Goal: Task Accomplishment & Management: Manage account settings

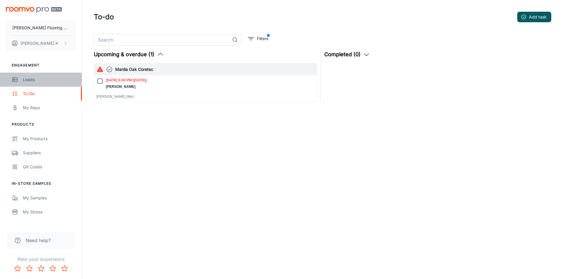
click at [35, 79] on div "Leads" at bounding box center [49, 80] width 53 height 6
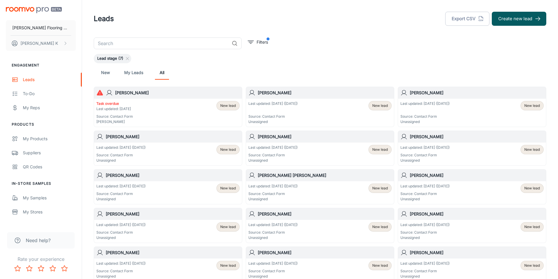
click at [440, 153] on p "Source: Contact Form" at bounding box center [425, 155] width 49 height 5
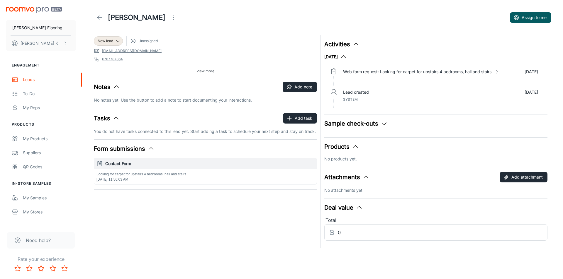
click at [102, 18] on icon at bounding box center [99, 17] width 7 height 7
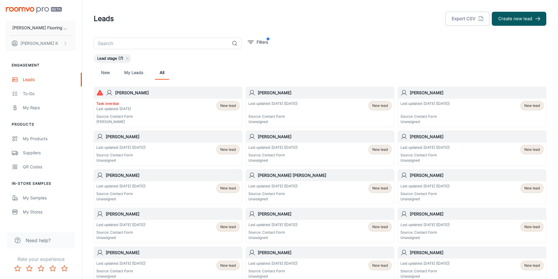
click at [429, 149] on p "Last updated: [DATE] ([DATE])" at bounding box center [425, 147] width 49 height 5
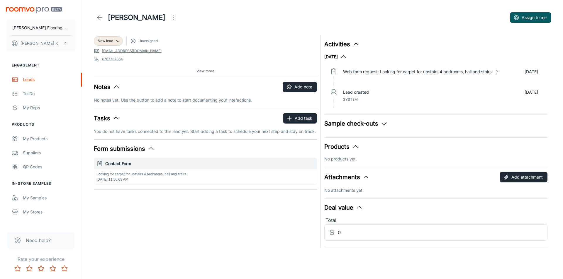
click at [98, 17] on icon at bounding box center [99, 17] width 7 height 7
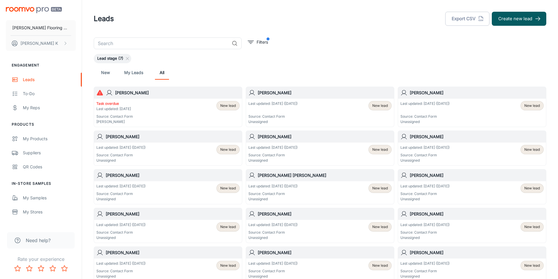
click at [101, 94] on icon at bounding box center [100, 93] width 6 height 6
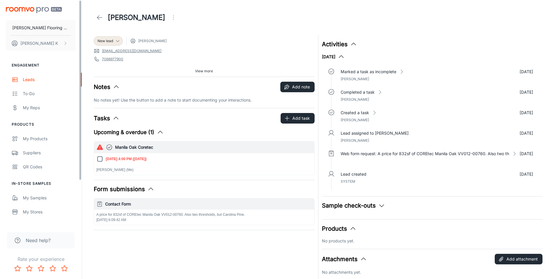
click at [100, 21] on icon at bounding box center [99, 17] width 7 height 7
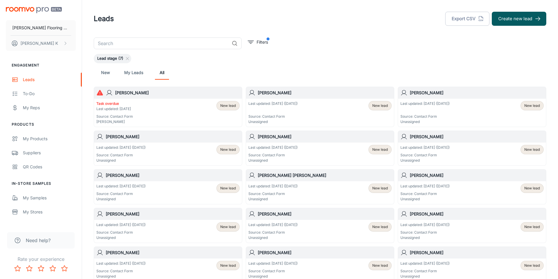
click at [282, 92] on h6 "[PERSON_NAME]" at bounding box center [325, 93] width 134 height 6
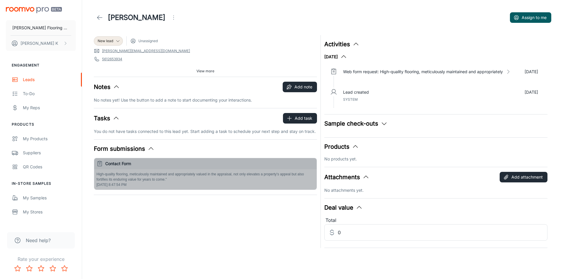
drag, startPoint x: 95, startPoint y: 170, endPoint x: 178, endPoint y: 189, distance: 84.4
click at [178, 189] on div "High-quality flooring, meticulously maintained and appropriately valued in the …" at bounding box center [205, 179] width 222 height 21
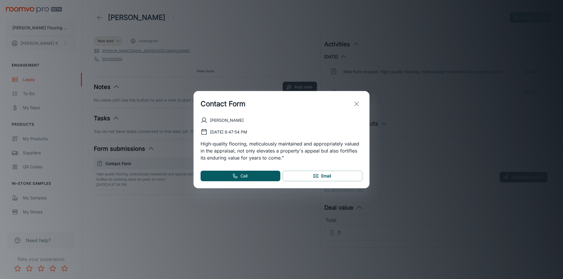
click at [356, 104] on line "exit" at bounding box center [356, 104] width 4 height 4
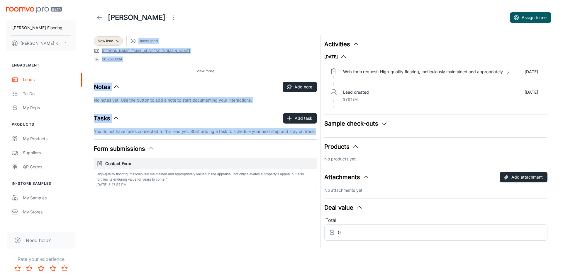
drag, startPoint x: 262, startPoint y: 190, endPoint x: 97, endPoint y: 72, distance: 202.6
click at [97, 72] on div "New lead Unassigned [PERSON_NAME][EMAIL_ADDRESS][DOMAIN_NAME] 5612653934 33444 …" at bounding box center [203, 140] width 227 height 217
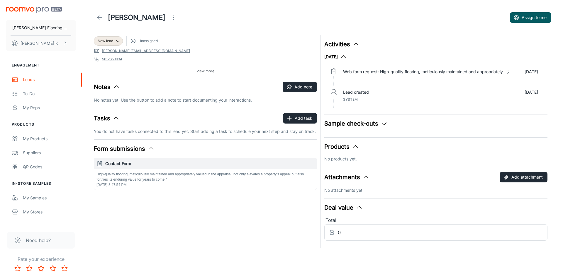
click at [494, 75] on div "Web form request: High-quality flooring, meticulously maintained and appropriat…" at bounding box center [440, 77] width 204 height 21
click at [368, 73] on p "Web form request: High-quality flooring, meticulously maintained and appropriat…" at bounding box center [423, 72] width 160 height 6
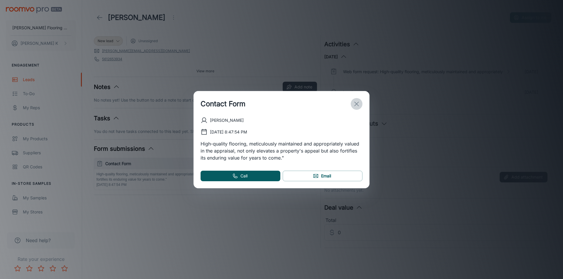
click at [357, 107] on icon "exit" at bounding box center [356, 104] width 7 height 7
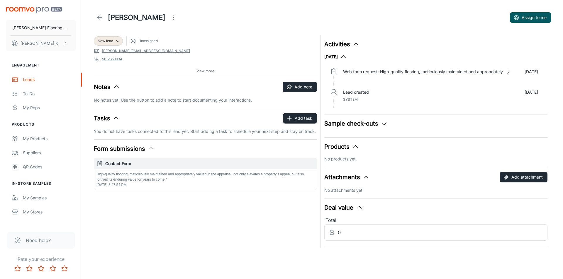
click at [345, 42] on button "Activities" at bounding box center [341, 44] width 35 height 9
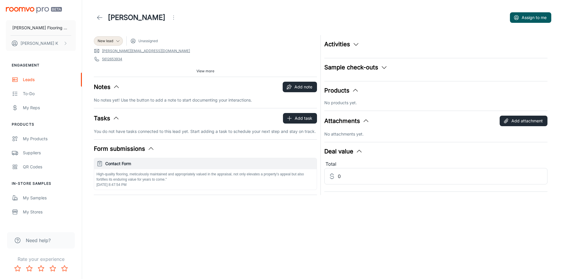
click at [351, 45] on button "Activities" at bounding box center [341, 44] width 35 height 9
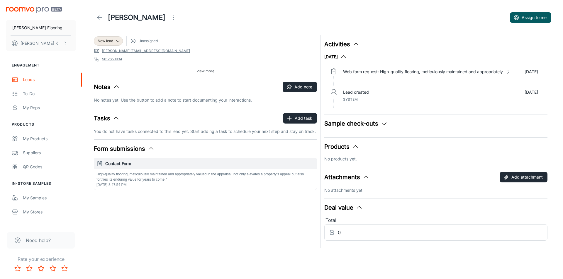
click at [356, 99] on span "System" at bounding box center [350, 99] width 15 height 4
click at [368, 129] on div "Sample check-outs No checked out samples yet." at bounding box center [435, 125] width 223 height 13
click at [368, 125] on button "Sample check-outs" at bounding box center [355, 123] width 63 height 9
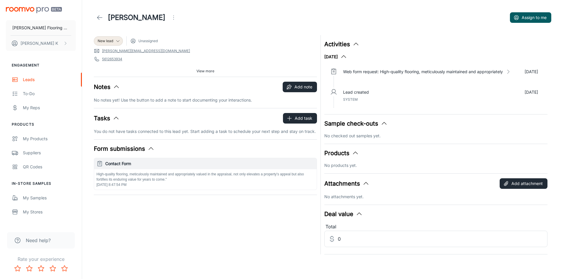
drag, startPoint x: 335, startPoint y: 93, endPoint x: 352, endPoint y: 94, distance: 17.0
click at [335, 93] on icon at bounding box center [333, 93] width 5 height 1
drag, startPoint x: 354, startPoint y: 96, endPoint x: 358, endPoint y: 90, distance: 7.3
click at [355, 95] on div "Lead created [DATE] System" at bounding box center [440, 95] width 195 height 13
click at [375, 72] on p "Web form request: High-quality flooring, meticulously maintained and appropriat…" at bounding box center [423, 72] width 160 height 6
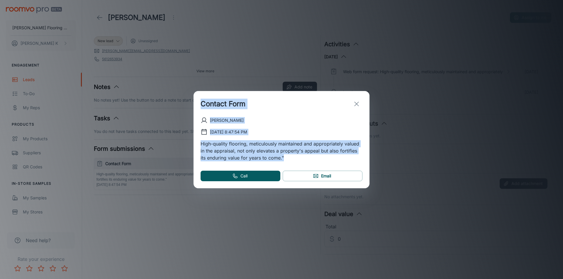
drag, startPoint x: 295, startPoint y: 160, endPoint x: 202, endPoint y: 108, distance: 107.1
click at [202, 108] on div "Contact Form [PERSON_NAME] [DATE] 8:47:54 PM High-quality flooring, meticulousl…" at bounding box center [281, 139] width 176 height 97
click at [356, 104] on line "exit" at bounding box center [356, 104] width 4 height 4
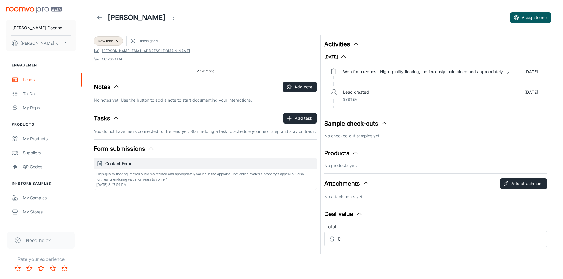
click at [146, 148] on button "Form submissions" at bounding box center [124, 149] width 61 height 9
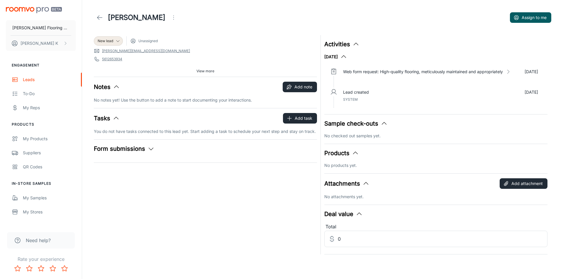
click at [147, 148] on button "Form submissions" at bounding box center [124, 149] width 61 height 9
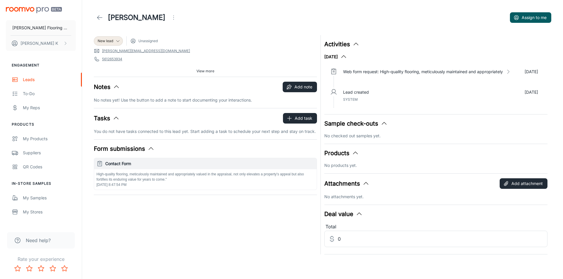
click at [125, 166] on h6 "Contact Form" at bounding box center [209, 164] width 209 height 6
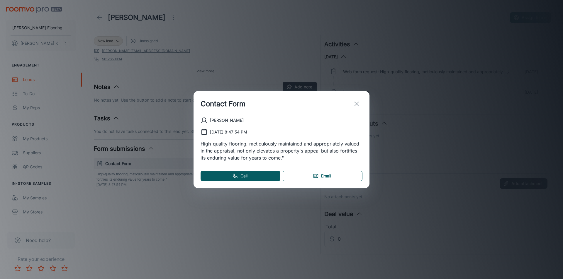
click at [308, 176] on link "Email" at bounding box center [323, 176] width 80 height 11
click at [358, 105] on icon "exit" at bounding box center [356, 104] width 7 height 7
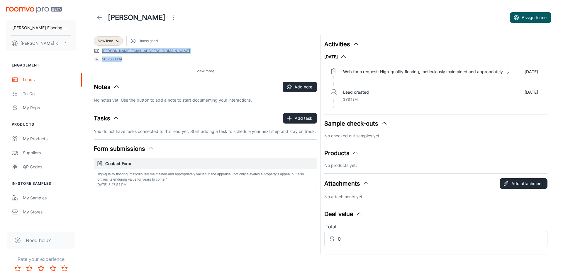
drag, startPoint x: 170, startPoint y: 63, endPoint x: 95, endPoint y: 51, distance: 76.0
click at [95, 51] on div "New lead Unassigned [PERSON_NAME][EMAIL_ADDRESS][DOMAIN_NAME] 5612653934 33444 …" at bounding box center [205, 56] width 223 height 42
click at [115, 42] on icon at bounding box center [117, 41] width 5 height 5
click at [117, 41] on div at bounding box center [281, 139] width 563 height 279
click at [117, 41] on polyline at bounding box center [117, 40] width 3 height 1
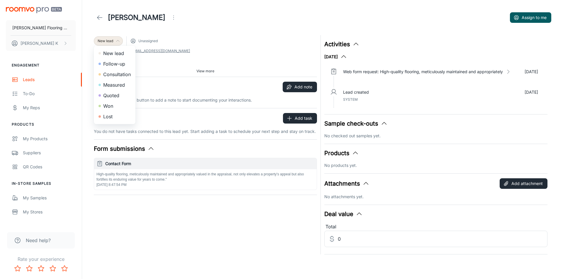
click at [158, 60] on div at bounding box center [281, 139] width 563 height 279
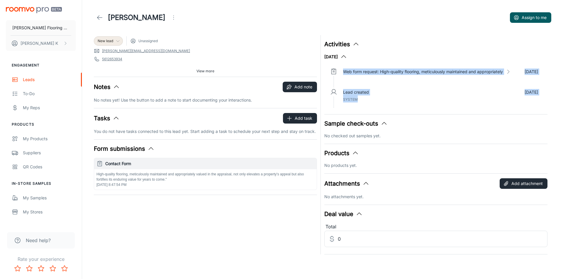
drag, startPoint x: 394, startPoint y: 100, endPoint x: 333, endPoint y: 75, distance: 65.6
click at [333, 75] on ul "Web form request: High-quality flooring, meticulously maintained and appropriat…" at bounding box center [435, 87] width 223 height 45
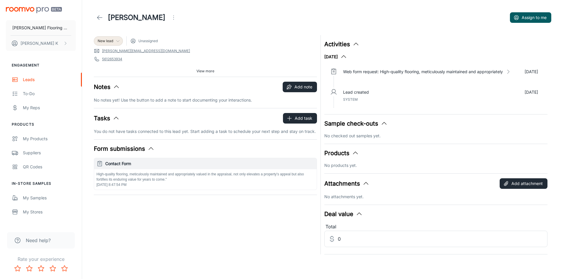
click at [335, 77] on div at bounding box center [333, 77] width 9 height 21
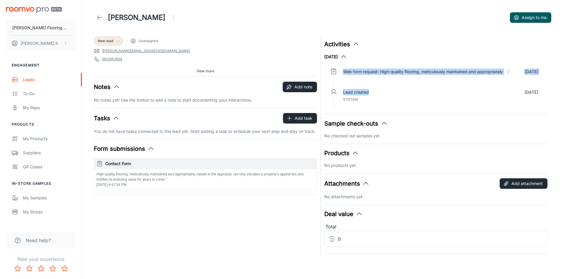
drag, startPoint x: 330, startPoint y: 74, endPoint x: 383, endPoint y: 92, distance: 56.4
click at [383, 92] on ul "Web form request: High-quality flooring, meticulously maintained and appropriat…" at bounding box center [435, 87] width 223 height 45
click at [385, 93] on div "Lead created [DATE]" at bounding box center [440, 92] width 195 height 6
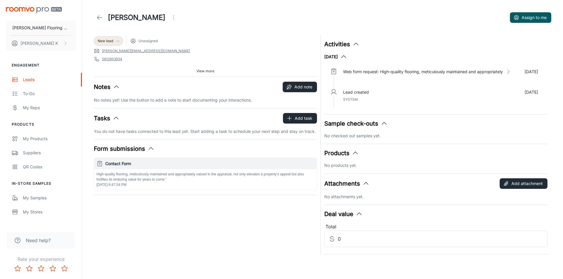
click at [390, 102] on div "Lead created [DATE] System" at bounding box center [440, 95] width 195 height 13
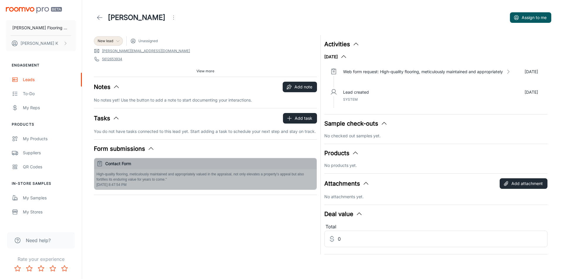
drag, startPoint x: 178, startPoint y: 181, endPoint x: 107, endPoint y: 174, distance: 71.1
click at [107, 174] on p "High-quality flooring, meticulously maintained and appropriately valued in the …" at bounding box center [205, 177] width 218 height 11
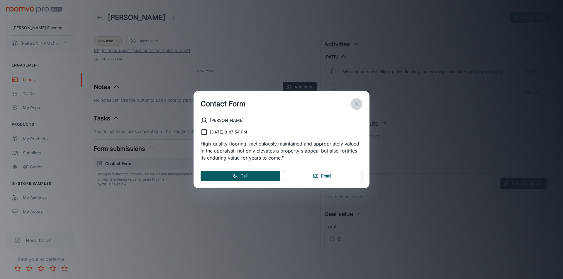
click at [354, 105] on icon "exit" at bounding box center [356, 104] width 7 height 7
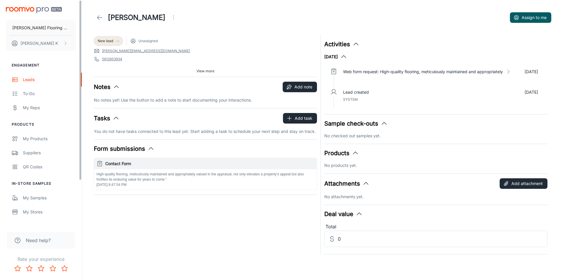
click at [103, 17] on link at bounding box center [100, 18] width 12 height 12
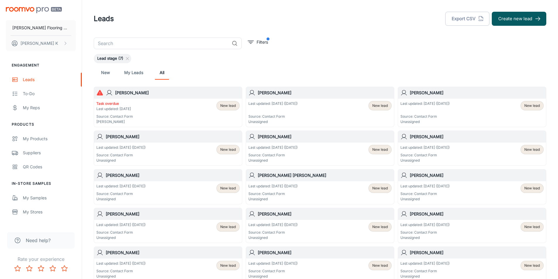
drag, startPoint x: 281, startPoint y: 106, endPoint x: 258, endPoint y: 98, distance: 24.2
click at [258, 98] on div "[PERSON_NAME]" at bounding box center [320, 93] width 148 height 12
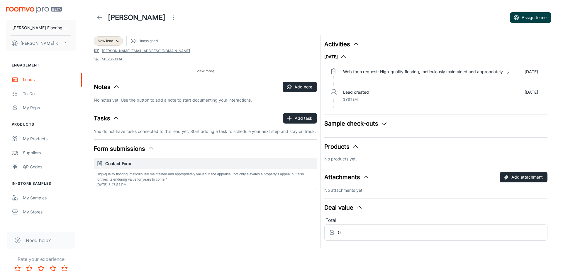
click at [526, 21] on button "Assign to me" at bounding box center [530, 17] width 41 height 11
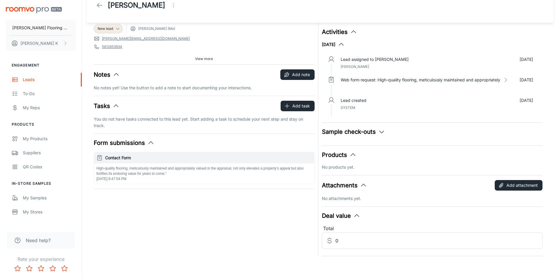
scroll to position [13, 0]
click at [116, 31] on div "New lead" at bounding box center [108, 27] width 29 height 9
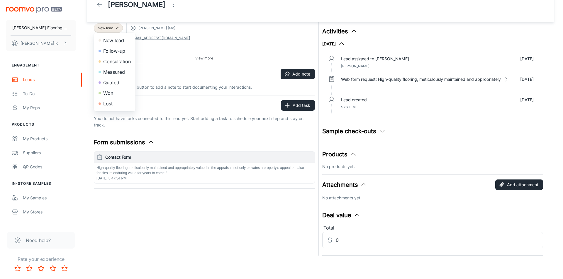
click at [191, 223] on div at bounding box center [281, 139] width 563 height 279
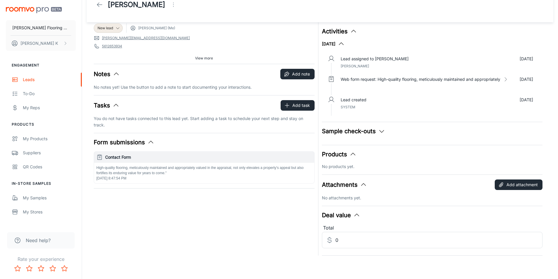
click at [98, 4] on polyline at bounding box center [98, 5] width 2 height 4
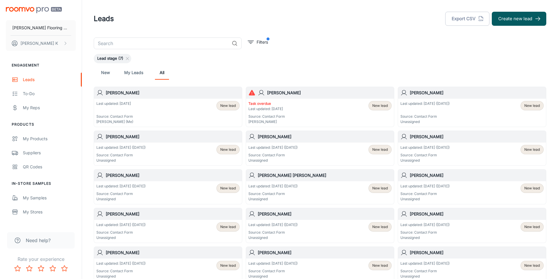
click at [118, 117] on p "Source: Contact Form" at bounding box center [114, 116] width 37 height 5
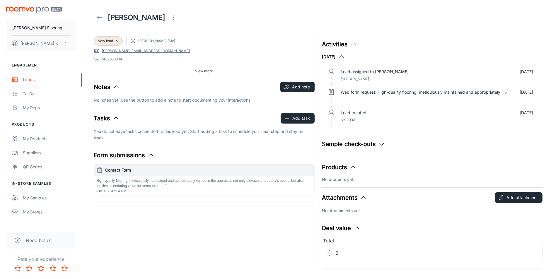
click at [527, 72] on p "[DATE]" at bounding box center [526, 72] width 13 height 6
click at [356, 76] on div "Lead assigned to [PERSON_NAME] [DATE] [PERSON_NAME]" at bounding box center [437, 75] width 193 height 13
click at [348, 69] on p "Lead assigned to [PERSON_NAME]" at bounding box center [375, 72] width 68 height 6
click at [345, 56] on icon "button" at bounding box center [341, 56] width 7 height 7
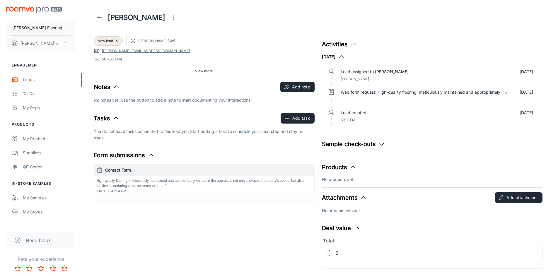
drag, startPoint x: 351, startPoint y: 68, endPoint x: 347, endPoint y: 73, distance: 6.5
click at [347, 73] on p "Lead assigned to [PERSON_NAME]" at bounding box center [375, 72] width 68 height 6
click at [365, 73] on p "Lead assigned to [PERSON_NAME]" at bounding box center [375, 72] width 68 height 6
click at [95, 16] on link at bounding box center [100, 18] width 12 height 12
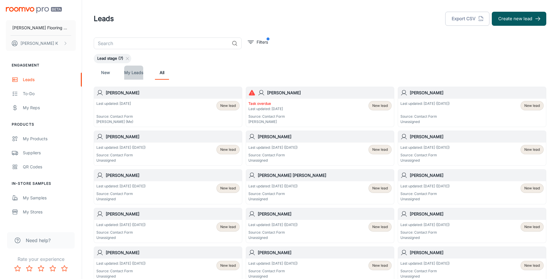
click at [136, 74] on link "My Leads" at bounding box center [133, 73] width 19 height 14
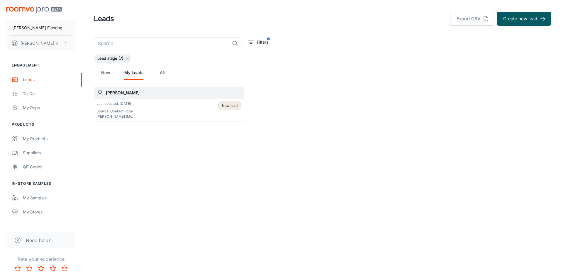
click at [145, 104] on div "Last updated: [DATE] Source: Contact Form [PERSON_NAME] (Me) New lead" at bounding box center [168, 110] width 145 height 18
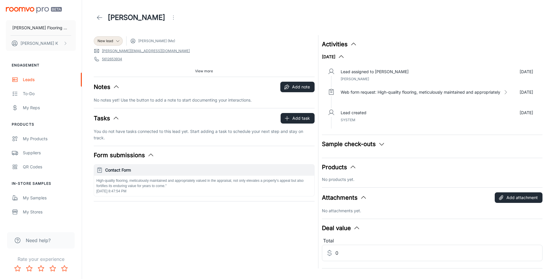
click at [136, 43] on icon at bounding box center [133, 41] width 6 height 6
click at [205, 71] on span "View more" at bounding box center [204, 71] width 18 height 5
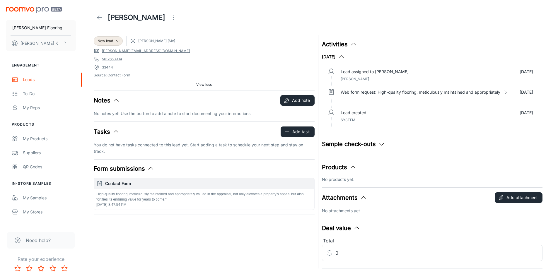
click at [128, 171] on button "Form submissions" at bounding box center [124, 168] width 61 height 9
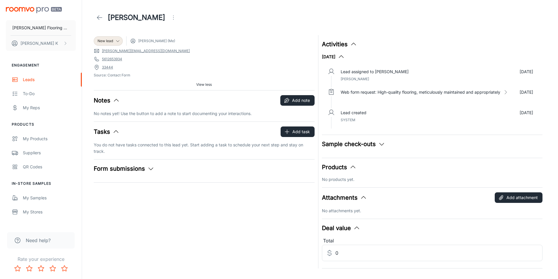
click at [136, 169] on button "Form submissions" at bounding box center [124, 168] width 61 height 9
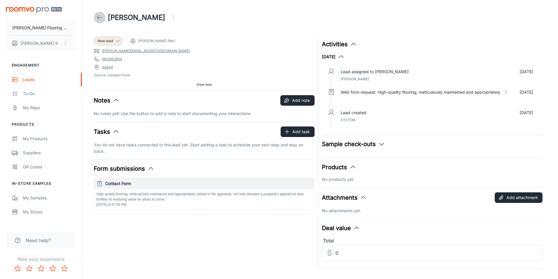
click at [103, 19] on link at bounding box center [100, 18] width 12 height 12
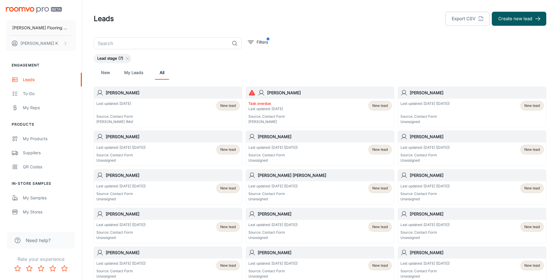
drag, startPoint x: 163, startPoint y: 108, endPoint x: 146, endPoint y: 111, distance: 16.9
click at [146, 111] on div "Last updated: [DATE] Source: Contact Form [PERSON_NAME] (Me) New lead" at bounding box center [167, 112] width 143 height 23
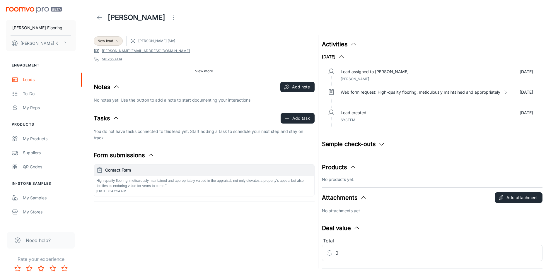
click at [113, 43] on div "New lead" at bounding box center [108, 40] width 21 height 5
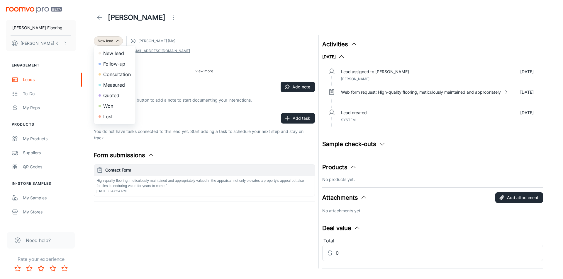
click at [161, 60] on div at bounding box center [281, 139] width 563 height 279
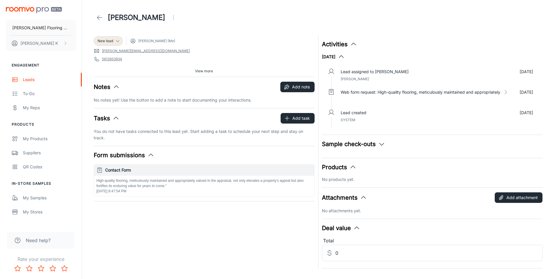
click at [149, 38] on span "[PERSON_NAME] (Me)" at bounding box center [152, 41] width 45 height 6
click at [149, 43] on span "[PERSON_NAME] (Me)" at bounding box center [156, 40] width 37 height 5
click at [198, 70] on span "View more" at bounding box center [204, 71] width 18 height 5
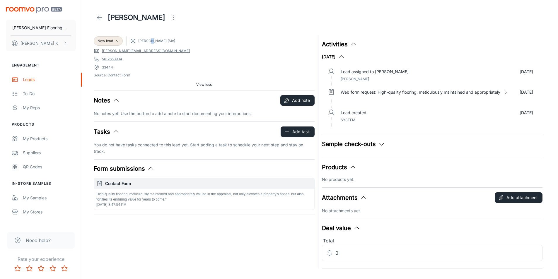
click at [365, 145] on button "Sample check-outs" at bounding box center [353, 144] width 63 height 9
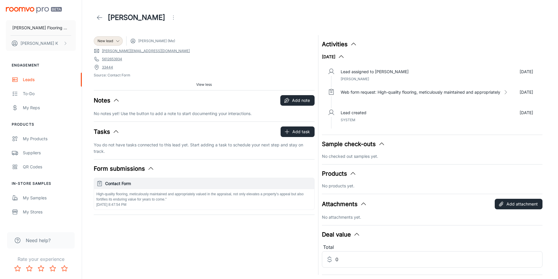
click at [345, 64] on div "[DATE] Lead assigned to [PERSON_NAME] [DATE] [PERSON_NAME] Web form request: Hi…" at bounding box center [432, 91] width 221 height 77
click at [351, 77] on div "Lead assigned to [PERSON_NAME] [DATE] [PERSON_NAME]" at bounding box center [437, 75] width 193 height 13
drag, startPoint x: 423, startPoint y: 81, endPoint x: 328, endPoint y: 72, distance: 95.4
click at [328, 72] on li "Lead assigned to [PERSON_NAME] [DATE] [PERSON_NAME]" at bounding box center [433, 77] width 212 height 21
click at [329, 69] on icon at bounding box center [331, 71] width 7 height 7
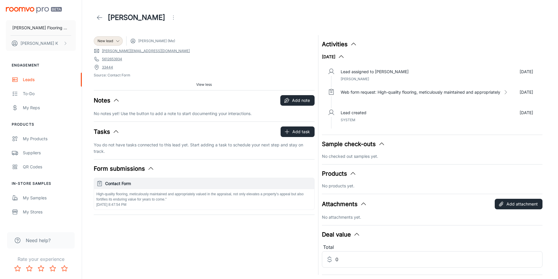
click at [377, 74] on p "Lead assigned to [PERSON_NAME]" at bounding box center [375, 72] width 68 height 6
click at [531, 71] on p "[DATE]" at bounding box center [526, 72] width 13 height 6
click at [98, 20] on icon at bounding box center [99, 17] width 7 height 7
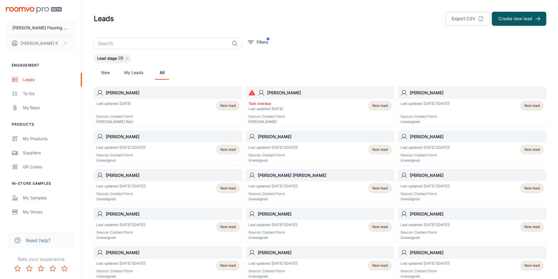
click at [115, 58] on span "Lead stage (7)" at bounding box center [110, 59] width 33 height 6
click at [128, 60] on icon at bounding box center [127, 58] width 5 height 5
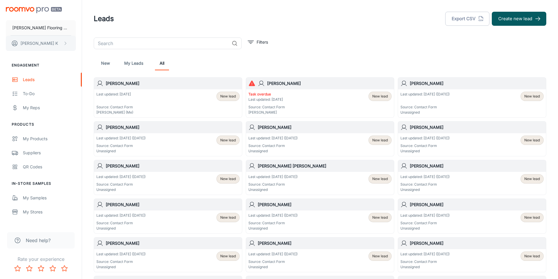
click at [27, 38] on button "[PERSON_NAME]" at bounding box center [41, 43] width 70 height 15
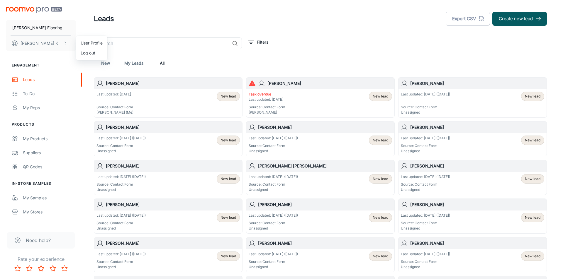
click at [117, 70] on div at bounding box center [281, 139] width 563 height 279
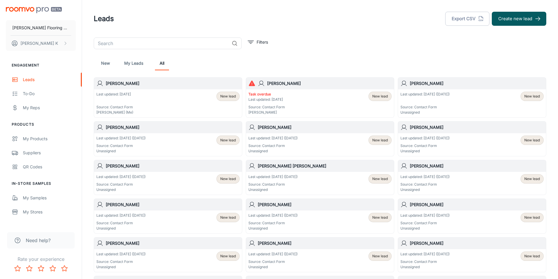
click at [131, 66] on link "My Leads" at bounding box center [133, 63] width 19 height 14
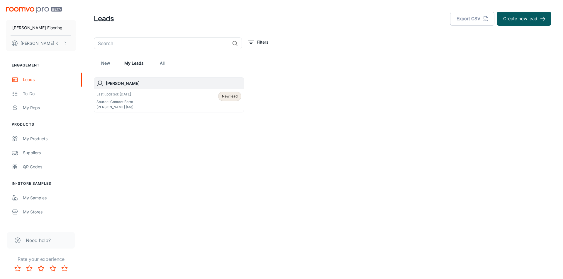
click at [203, 86] on h6 "[PERSON_NAME]" at bounding box center [173, 83] width 135 height 6
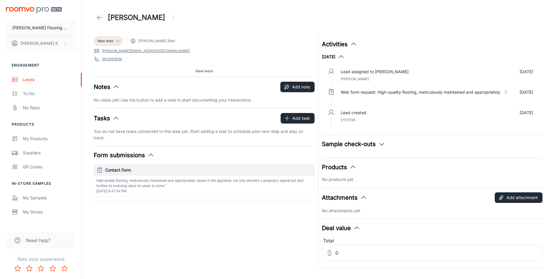
click at [132, 42] on icon at bounding box center [133, 41] width 6 height 6
click at [170, 17] on icon "Open menu" at bounding box center [173, 17] width 7 height 7
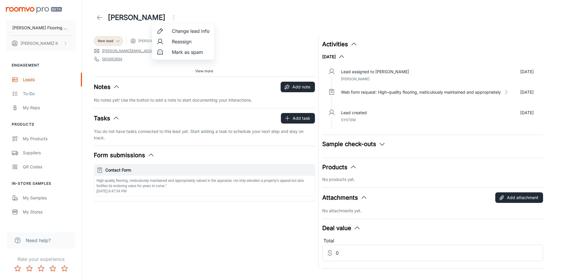
click at [183, 39] on span "Reassign" at bounding box center [191, 41] width 38 height 7
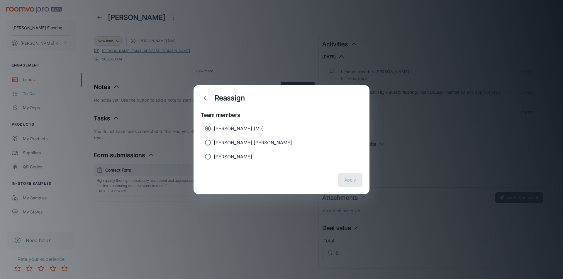
drag, startPoint x: 244, startPoint y: 71, endPoint x: 195, endPoint y: 33, distance: 62.3
click at [244, 70] on div "Reassign Team members [PERSON_NAME] (Me) [PERSON_NAME] [PERSON_NAME] [PERSON_NA…" at bounding box center [281, 139] width 563 height 279
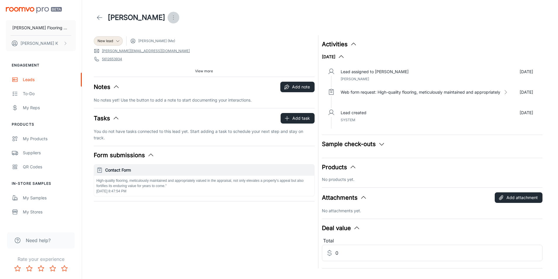
click at [170, 16] on icon "Open menu" at bounding box center [173, 17] width 7 height 7
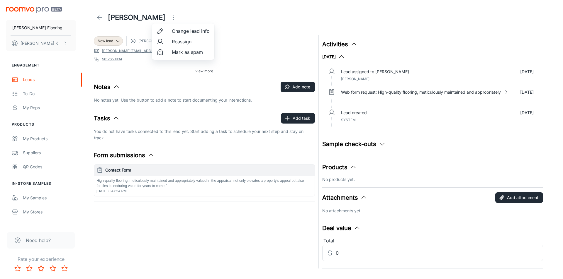
click at [188, 27] on li "Change lead info" at bounding box center [183, 31] width 62 height 11
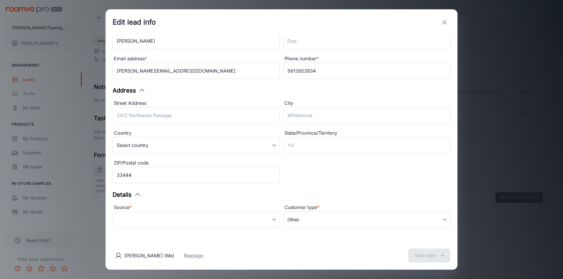
scroll to position [31, 0]
click at [184, 258] on button "Reassign" at bounding box center [194, 255] width 20 height 7
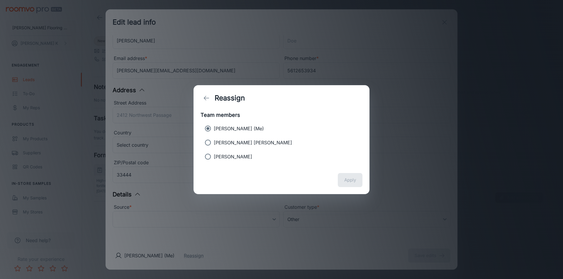
click at [294, 62] on div "Reassign Team members [PERSON_NAME] (Me) [PERSON_NAME] [PERSON_NAME] [PERSON_NA…" at bounding box center [281, 139] width 563 height 279
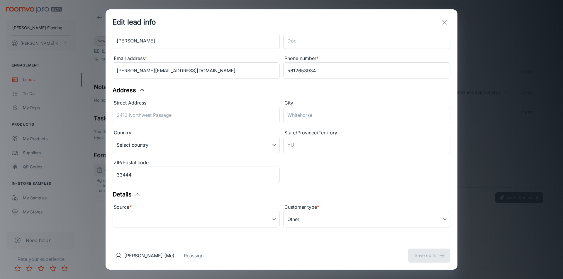
click at [148, 257] on p "[PERSON_NAME] (Me)" at bounding box center [149, 255] width 50 height 7
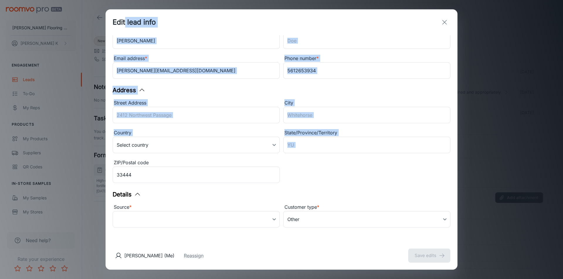
scroll to position [0, 0]
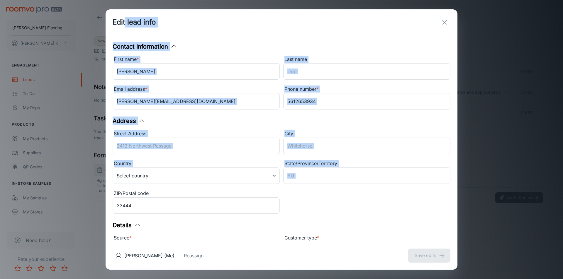
drag, startPoint x: 322, startPoint y: 181, endPoint x: 126, endPoint y: 45, distance: 238.4
click at [126, 45] on div "Contact Information First name * [PERSON_NAME] ​ Last name ​ Email address * [P…" at bounding box center [282, 138] width 352 height 207
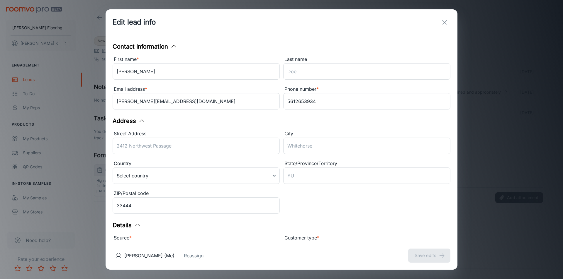
click at [118, 31] on div "Edit lead info" at bounding box center [282, 22] width 352 height 26
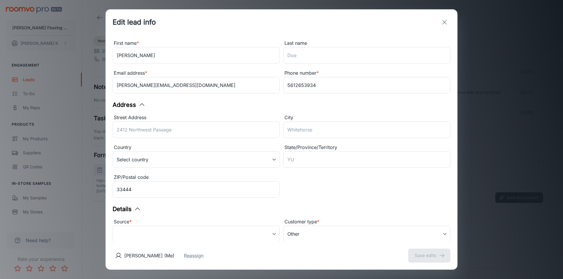
scroll to position [31, 0]
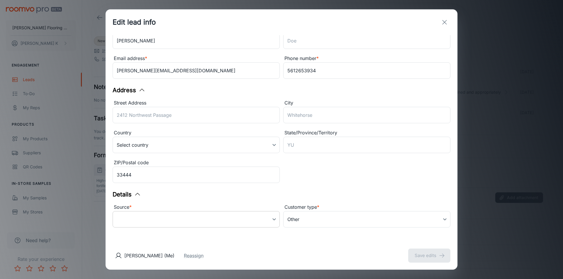
click at [156, 217] on body "[PERSON_NAME] Flooring Center Inc [PERSON_NAME] Engagement Leads To-do My Reps …" at bounding box center [281, 139] width 563 height 279
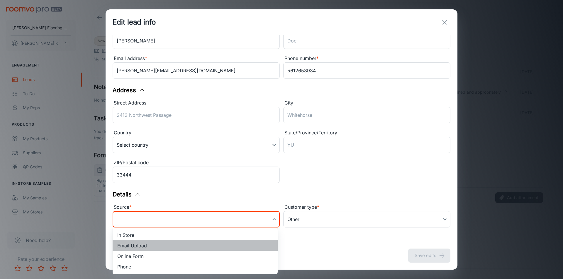
click at [135, 247] on li "Email Upload" at bounding box center [195, 246] width 165 height 11
type input "email_upload"
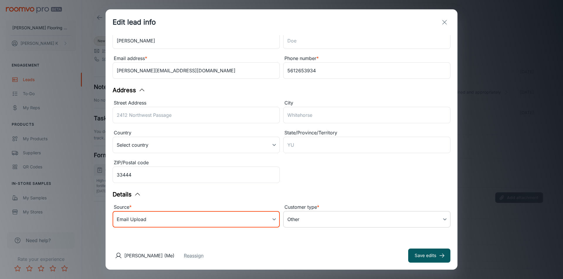
click at [322, 219] on body "[PERSON_NAME] Flooring Center Inc [PERSON_NAME] Engagement Leads To-do My Reps …" at bounding box center [281, 139] width 563 height 279
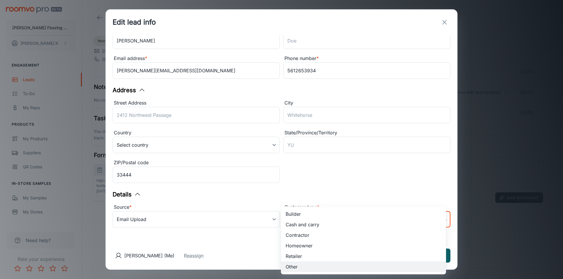
click at [323, 199] on div at bounding box center [281, 139] width 563 height 279
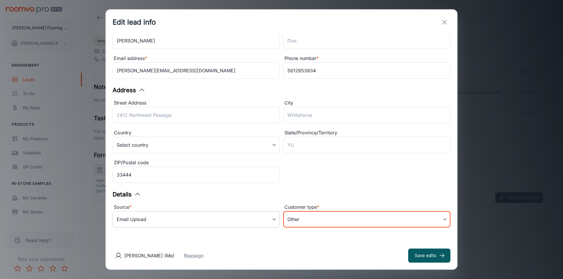
click at [162, 218] on body "[PERSON_NAME] Flooring Center Inc [PERSON_NAME] Engagement Leads To-do My Reps …" at bounding box center [281, 139] width 563 height 279
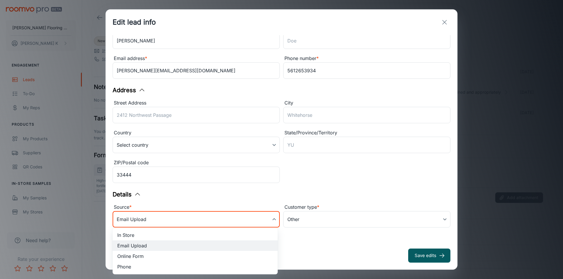
click at [144, 201] on div at bounding box center [281, 139] width 563 height 279
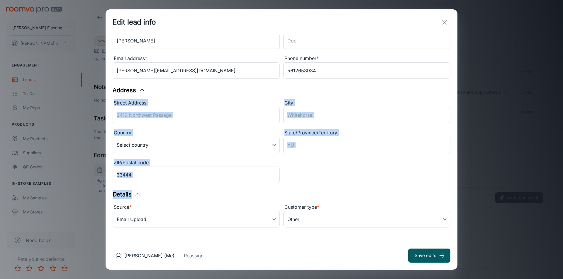
drag, startPoint x: 317, startPoint y: 183, endPoint x: 176, endPoint y: 84, distance: 172.6
click at [176, 84] on div "Contact Information First name * [PERSON_NAME] ​ Last name ​ Email address * [P…" at bounding box center [282, 138] width 352 height 207
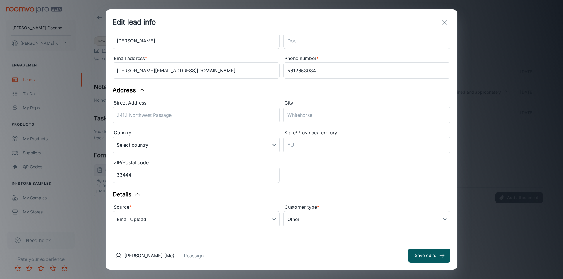
click at [169, 56] on div "Email address *" at bounding box center [196, 59] width 167 height 8
click at [169, 62] on input "[PERSON_NAME][EMAIL_ADDRESS][DOMAIN_NAME]" at bounding box center [196, 70] width 167 height 16
click at [184, 257] on button "Reassign" at bounding box center [194, 255] width 20 height 7
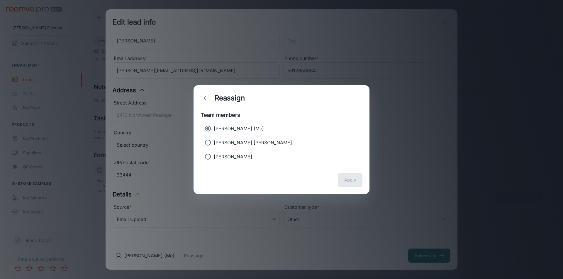
click at [236, 156] on p "[PERSON_NAME]" at bounding box center [233, 156] width 38 height 7
click at [214, 156] on input "[PERSON_NAME]" at bounding box center [208, 157] width 12 height 12
radio input "true"
radio input "false"
click at [347, 174] on button "Apply" at bounding box center [350, 180] width 25 height 14
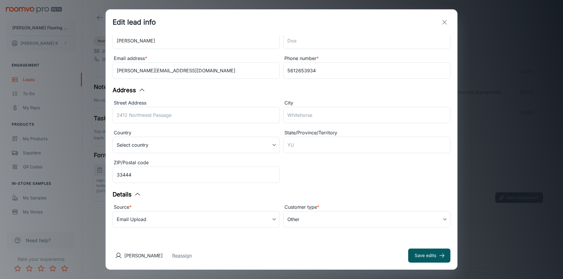
click at [443, 22] on icon "exit" at bounding box center [444, 22] width 7 height 7
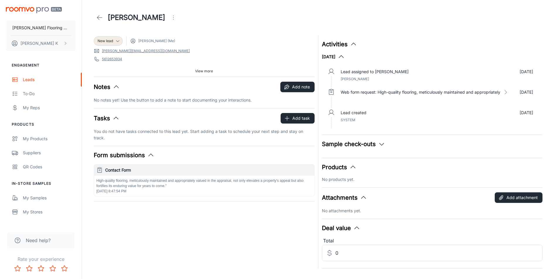
click at [90, 49] on div "New lead [PERSON_NAME] (Me) [PERSON_NAME][EMAIL_ADDRESS][DOMAIN_NAME] 561265393…" at bounding box center [320, 150] width 467 height 237
drag, startPoint x: 124, startPoint y: 72, endPoint x: 123, endPoint y: 68, distance: 4.6
click at [124, 72] on div "View more" at bounding box center [204, 71] width 221 height 9
click at [123, 67] on div "View more" at bounding box center [204, 71] width 221 height 9
click at [202, 71] on span "View more" at bounding box center [204, 71] width 18 height 5
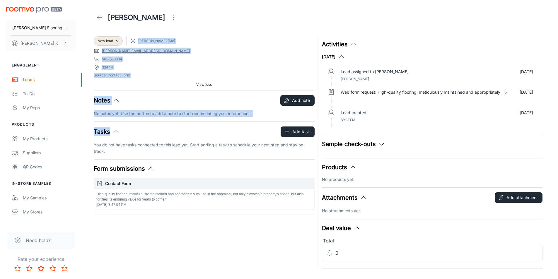
drag, startPoint x: 91, startPoint y: 46, endPoint x: 135, endPoint y: 134, distance: 97.9
click at [135, 134] on div "New lead [PERSON_NAME] (Me) [PERSON_NAME][EMAIL_ADDRESS][DOMAIN_NAME] 561265393…" at bounding box center [202, 150] width 225 height 237
drag, startPoint x: 169, startPoint y: 204, endPoint x: 85, endPoint y: 70, distance: 158.3
click at [85, 70] on div "[PERSON_NAME] New lead [PERSON_NAME] (Me) [PERSON_NAME][EMAIL_ADDRESS][DOMAIN_N…" at bounding box center [320, 146] width 476 height 292
click at [91, 52] on div "New lead [PERSON_NAME] (Me) [PERSON_NAME][EMAIL_ADDRESS][DOMAIN_NAME] 561265393…" at bounding box center [202, 150] width 225 height 237
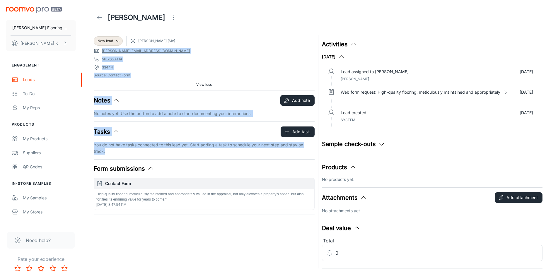
drag, startPoint x: 93, startPoint y: 49, endPoint x: 155, endPoint y: 206, distance: 168.7
click at [152, 208] on div "New lead [PERSON_NAME] (Me) [PERSON_NAME][EMAIL_ADDRESS][DOMAIN_NAME] 561265393…" at bounding box center [202, 150] width 225 height 237
click at [167, 202] on p "High-quality flooring, meticulously maintained and appropriately valued in the …" at bounding box center [204, 197] width 216 height 11
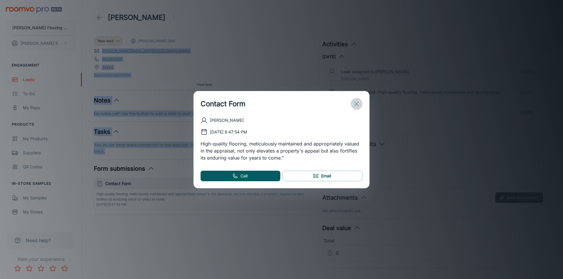
click at [356, 103] on icon "exit" at bounding box center [356, 104] width 7 height 7
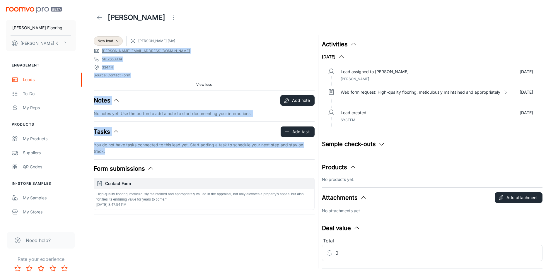
click at [149, 201] on p "High-quality flooring, meticulously maintained and appropriately valued in the …" at bounding box center [204, 197] width 216 height 11
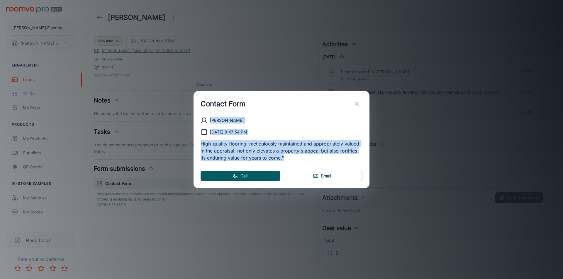
drag, startPoint x: 280, startPoint y: 159, endPoint x: 194, endPoint y: 117, distance: 95.1
click at [194, 117] on div "[PERSON_NAME] [DATE] 8:47:54 PM High-quality flooring, meticulously maintained …" at bounding box center [281, 153] width 176 height 72
click at [359, 102] on icon "exit" at bounding box center [356, 104] width 7 height 7
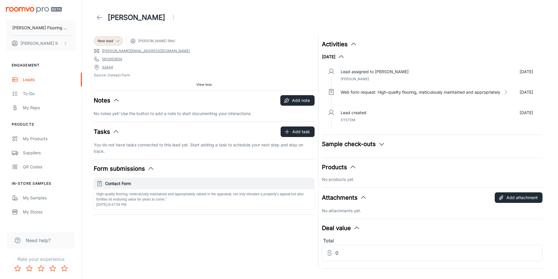
click at [366, 73] on p "Lead assigned to [PERSON_NAME]" at bounding box center [375, 72] width 68 height 6
click at [341, 56] on button "[DATE]" at bounding box center [333, 56] width 23 height 7
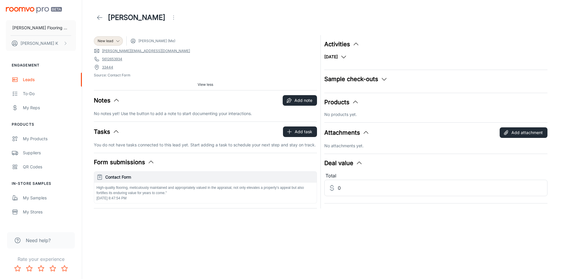
click at [343, 47] on button "Activities" at bounding box center [341, 44] width 35 height 9
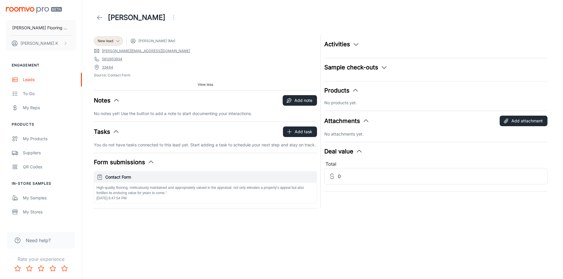
click at [346, 57] on div "Activities [DATE] Lead assigned to [PERSON_NAME] [DATE] [PERSON_NAME] Web form …" at bounding box center [434, 120] width 227 height 177
click at [348, 45] on button "Activities" at bounding box center [341, 44] width 35 height 9
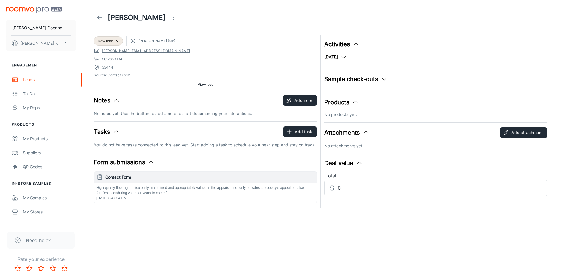
click at [347, 59] on icon "button" at bounding box center [343, 56] width 7 height 7
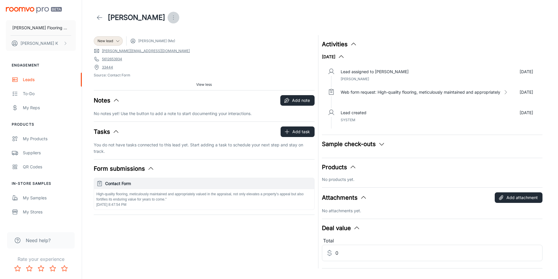
click at [170, 18] on icon "Open menu" at bounding box center [173, 17] width 7 height 7
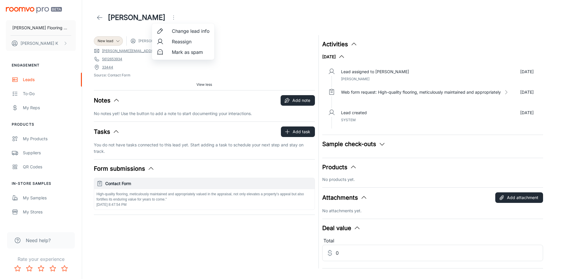
click at [147, 32] on div at bounding box center [281, 139] width 563 height 279
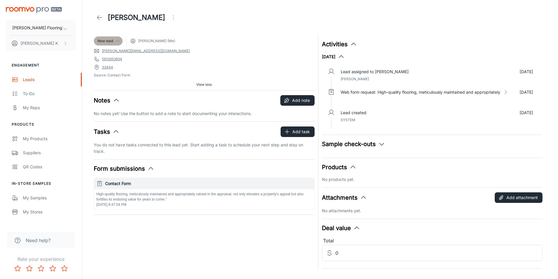
click at [116, 42] on icon at bounding box center [117, 41] width 5 height 5
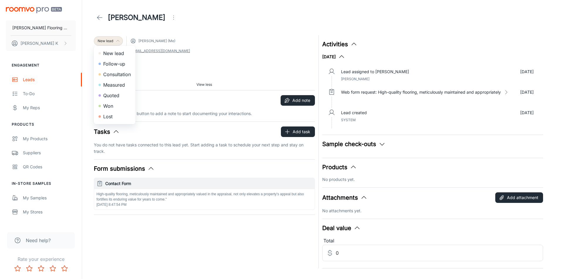
click at [158, 69] on div at bounding box center [281, 139] width 563 height 279
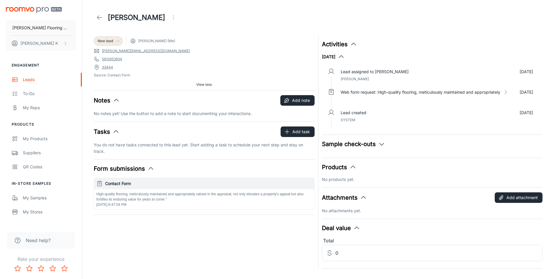
click at [100, 16] on icon at bounding box center [99, 17] width 7 height 7
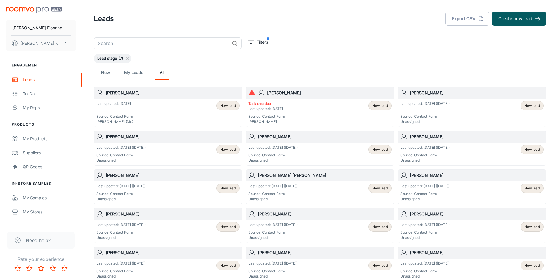
drag, startPoint x: 126, startPoint y: 109, endPoint x: 116, endPoint y: 122, distance: 16.4
click at [116, 122] on p "[PERSON_NAME] (Me)" at bounding box center [114, 121] width 37 height 5
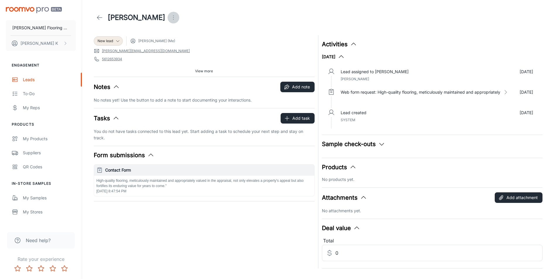
click at [170, 18] on icon "Open menu" at bounding box center [173, 17] width 7 height 7
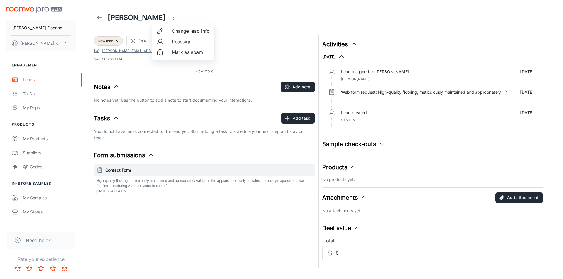
click at [178, 40] on span "Reassign" at bounding box center [191, 41] width 38 height 7
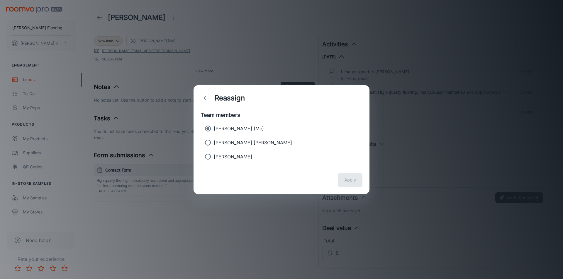
click at [226, 155] on p "[PERSON_NAME]" at bounding box center [233, 156] width 38 height 7
click at [214, 155] on input "[PERSON_NAME]" at bounding box center [208, 157] width 12 height 12
radio input "true"
radio input "false"
click at [344, 174] on button "Apply" at bounding box center [350, 180] width 25 height 14
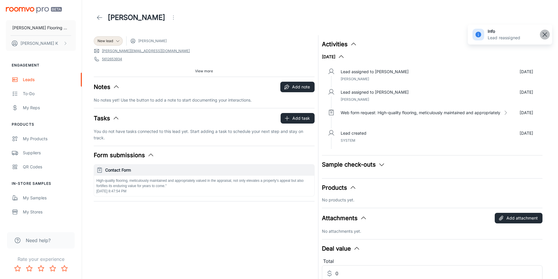
click at [546, 35] on line "button" at bounding box center [545, 35] width 4 height 4
click at [156, 43] on span "[PERSON_NAME]" at bounding box center [152, 40] width 28 height 5
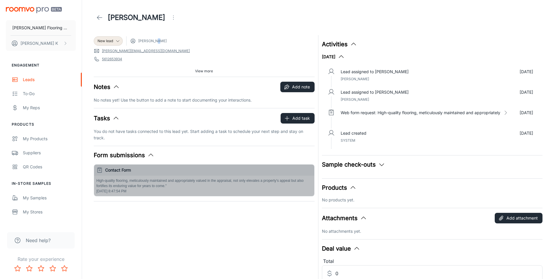
drag, startPoint x: 163, startPoint y: 191, endPoint x: 123, endPoint y: 184, distance: 41.3
click at [123, 184] on div "High-quality flooring, meticulously maintained and appropriately valued in the …" at bounding box center [204, 186] width 220 height 21
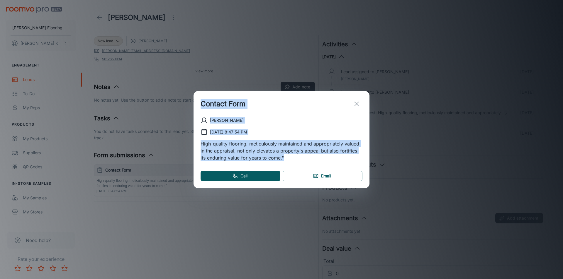
drag, startPoint x: 287, startPoint y: 159, endPoint x: 194, endPoint y: 112, distance: 104.2
click at [194, 112] on div "Contact Form [PERSON_NAME] [DATE] 8:47:54 PM High-quality flooring, meticulousl…" at bounding box center [281, 139] width 176 height 97
click at [355, 99] on button "exit" at bounding box center [357, 104] width 12 height 12
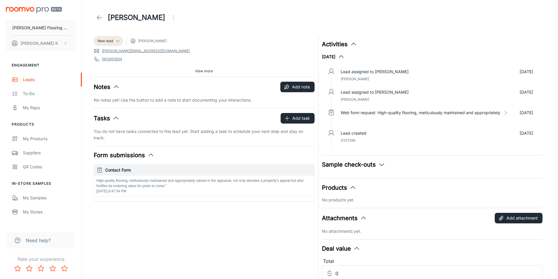
click at [359, 165] on button "Sample check-outs" at bounding box center [353, 164] width 63 height 9
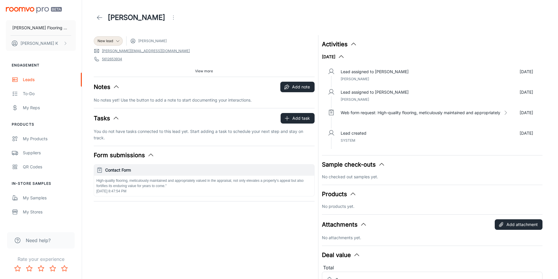
click at [373, 170] on div "Sample check-outs No checked out samples yet." at bounding box center [432, 170] width 221 height 20
drag, startPoint x: 550, startPoint y: 0, endPoint x: 121, endPoint y: 188, distance: 468.5
click at [121, 188] on p "High-quality flooring, meticulously maintained and appropriately valued in the …" at bounding box center [204, 183] width 216 height 11
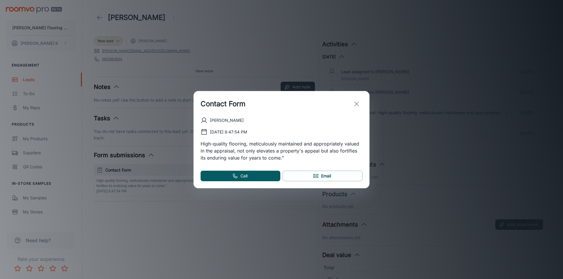
click at [356, 105] on line "exit" at bounding box center [356, 104] width 4 height 4
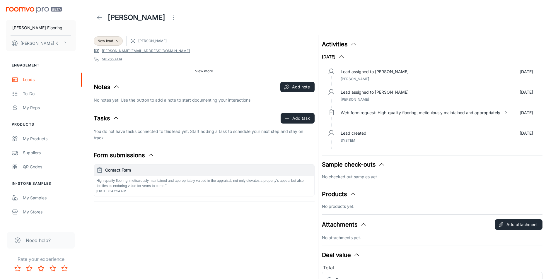
drag, startPoint x: 534, startPoint y: 0, endPoint x: 442, endPoint y: 40, distance: 100.1
click at [442, 40] on div "Activities [DATE] Lead assigned to [PERSON_NAME] [DATE] [PERSON_NAME] Lead assi…" at bounding box center [431, 164] width 225 height 264
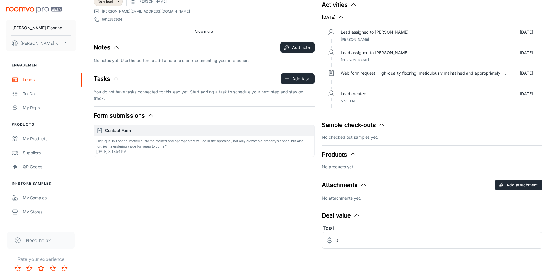
scroll to position [40, 0]
click at [347, 241] on input "0" at bounding box center [440, 240] width 208 height 16
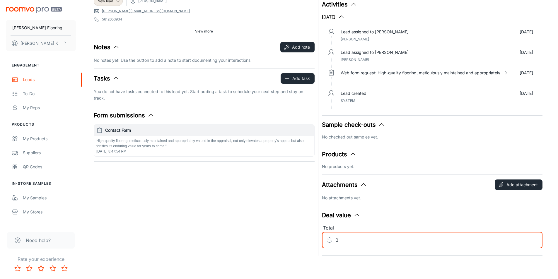
click at [280, 242] on div "New lead [PERSON_NAME] [PERSON_NAME][EMAIL_ADDRESS][DOMAIN_NAME] 5612653934 334…" at bounding box center [202, 124] width 225 height 264
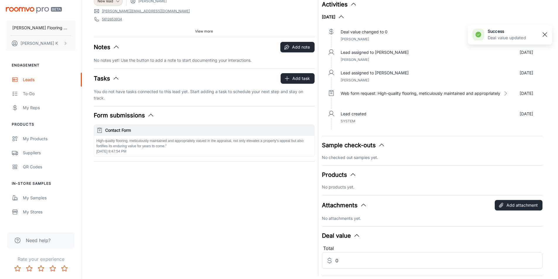
click at [546, 33] on rect "button" at bounding box center [545, 34] width 7 height 7
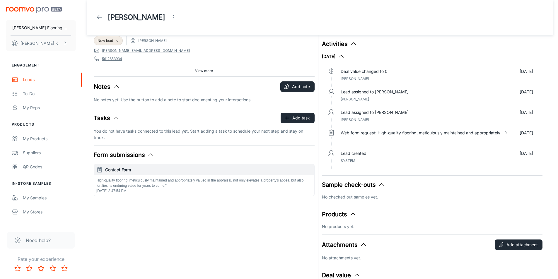
scroll to position [0, 0]
drag, startPoint x: 563, startPoint y: 0, endPoint x: 374, endPoint y: 14, distance: 189.3
click at [374, 14] on div "[PERSON_NAME]" at bounding box center [320, 18] width 453 height 12
click at [100, 19] on icon at bounding box center [99, 17] width 7 height 7
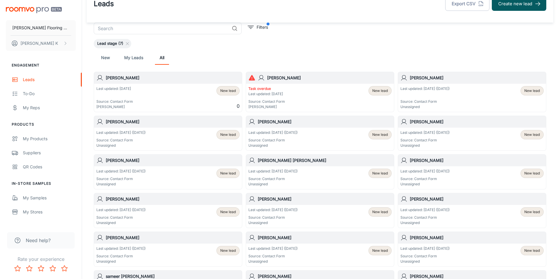
scroll to position [29, 0]
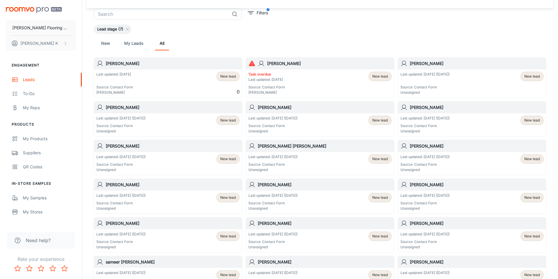
click at [183, 78] on div "Last updated: [DATE] Source: Contact Form [PERSON_NAME] New lead 0" at bounding box center [167, 83] width 143 height 23
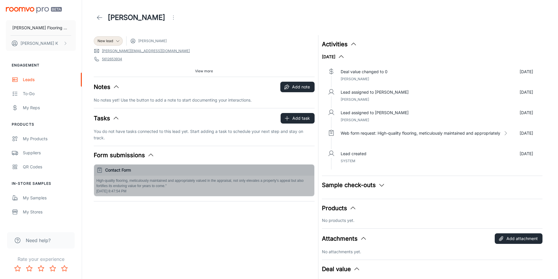
drag, startPoint x: 186, startPoint y: 185, endPoint x: 128, endPoint y: 180, distance: 59.2
click at [128, 180] on p "High-quality flooring, meticulously maintained and appropriately valued in the …" at bounding box center [204, 183] width 216 height 11
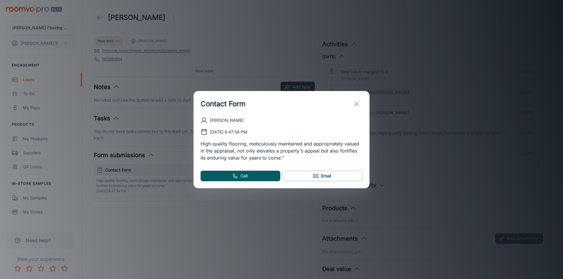
click at [359, 102] on icon "exit" at bounding box center [356, 104] width 7 height 7
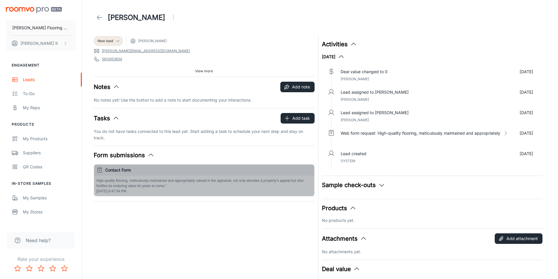
drag, startPoint x: 157, startPoint y: 192, endPoint x: 99, endPoint y: 171, distance: 61.8
click at [99, 171] on button "Contact Form High-quality flooring, meticulously maintained and appropriately v…" at bounding box center [204, 181] width 220 height 32
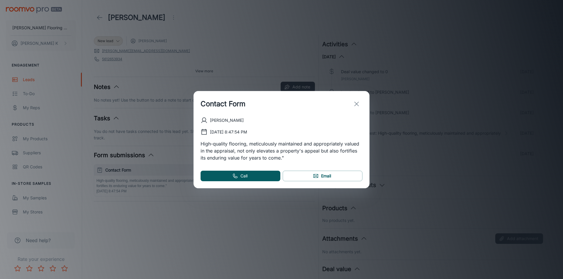
click at [360, 105] on button "exit" at bounding box center [357, 104] width 12 height 12
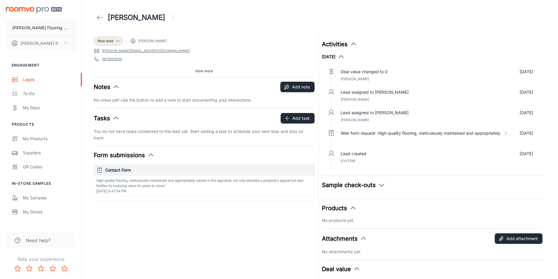
drag, startPoint x: 135, startPoint y: 208, endPoint x: 103, endPoint y: 170, distance: 49.5
click at [103, 170] on div "New lead [PERSON_NAME] [PERSON_NAME][EMAIL_ADDRESS][DOMAIN_NAME] 5612653934 334…" at bounding box center [202, 171] width 225 height 278
click at [103, 170] on div "Contact Form" at bounding box center [204, 170] width 220 height 11
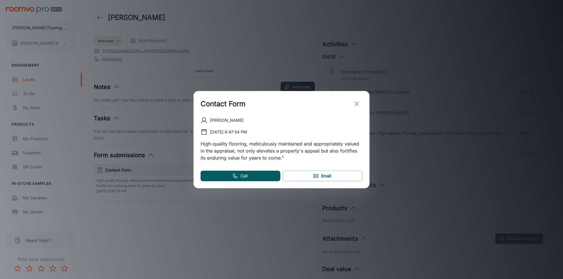
click at [361, 101] on button "exit" at bounding box center [357, 104] width 12 height 12
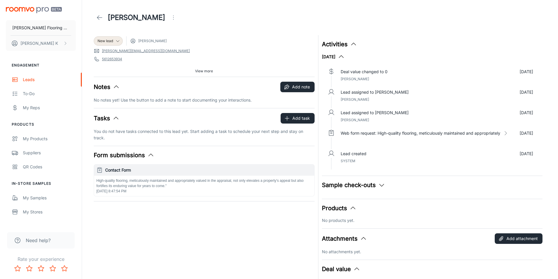
click at [141, 201] on hr at bounding box center [204, 201] width 221 height 0
click at [364, 182] on button "Sample check-outs" at bounding box center [353, 185] width 63 height 9
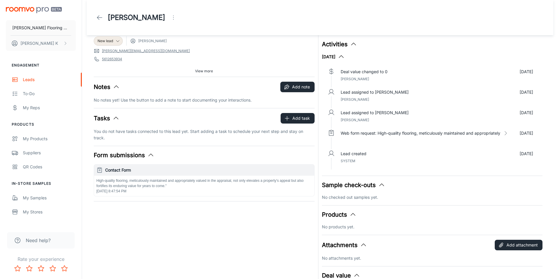
scroll to position [29, 0]
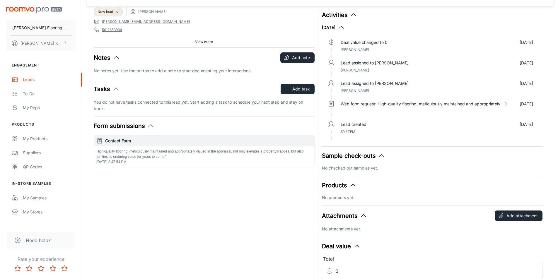
click at [342, 25] on button "[DATE]" at bounding box center [333, 27] width 23 height 7
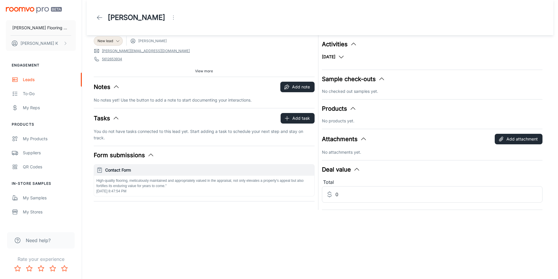
scroll to position [0, 0]
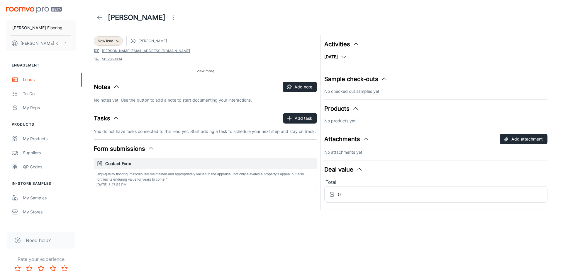
drag, startPoint x: 167, startPoint y: 181, endPoint x: 127, endPoint y: 214, distance: 51.3
click at [122, 219] on div "[PERSON_NAME] New lead [PERSON_NAME] [PERSON_NAME][EMAIL_ADDRESS][DOMAIN_NAME] …" at bounding box center [322, 117] width 481 height 234
drag, startPoint x: 147, startPoint y: 173, endPoint x: 160, endPoint y: 28, distance: 146.3
click at [160, 28] on header "[PERSON_NAME]" at bounding box center [322, 17] width 471 height 35
click at [142, 42] on span "[PERSON_NAME]" at bounding box center [152, 40] width 28 height 5
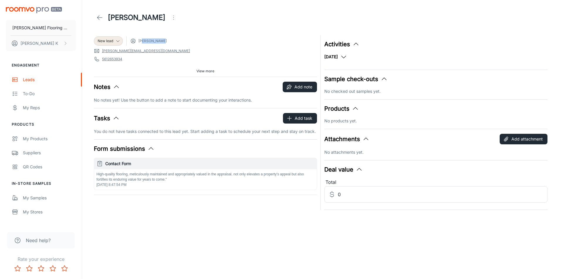
drag, startPoint x: 164, startPoint y: 40, endPoint x: 142, endPoint y: 43, distance: 22.3
click at [142, 43] on div "New lead [PERSON_NAME]" at bounding box center [205, 40] width 223 height 9
click at [142, 43] on span "[PERSON_NAME]" at bounding box center [152, 40] width 28 height 5
click at [148, 44] on span "[PERSON_NAME]" at bounding box center [148, 41] width 37 height 6
click at [197, 73] on span "View more" at bounding box center [205, 71] width 18 height 5
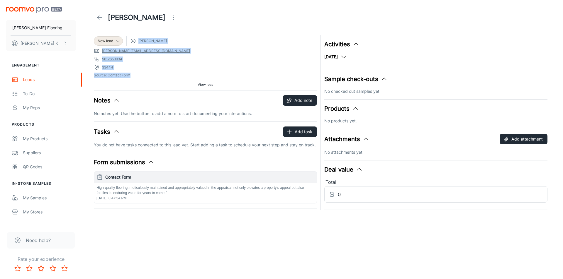
drag, startPoint x: 143, startPoint y: 74, endPoint x: 94, endPoint y: 38, distance: 60.6
click at [94, 38] on div "New lead [PERSON_NAME] [PERSON_NAME][EMAIL_ADDRESS][DOMAIN_NAME] 5612653934 334…" at bounding box center [205, 62] width 223 height 55
click at [125, 80] on div "New lead [PERSON_NAME] [PERSON_NAME][EMAIL_ADDRESS][DOMAIN_NAME] 5612653934 334…" at bounding box center [205, 62] width 223 height 55
click at [99, 17] on icon at bounding box center [99, 17] width 7 height 7
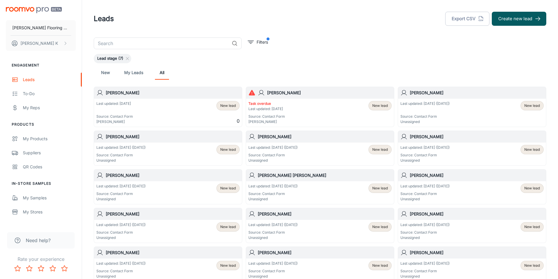
click at [273, 99] on div "Task overdue Last updated: [DATE] Source: Contact Form [PERSON_NAME] New lead" at bounding box center [320, 113] width 148 height 28
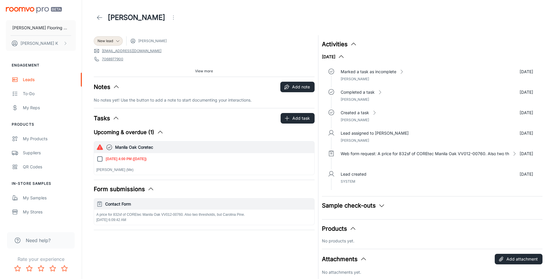
click at [112, 150] on icon "button" at bounding box center [109, 147] width 7 height 7
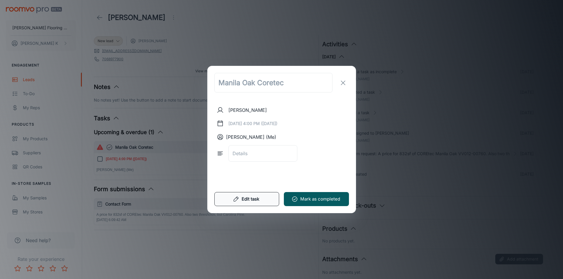
click at [254, 197] on button "Edit task" at bounding box center [246, 199] width 65 height 14
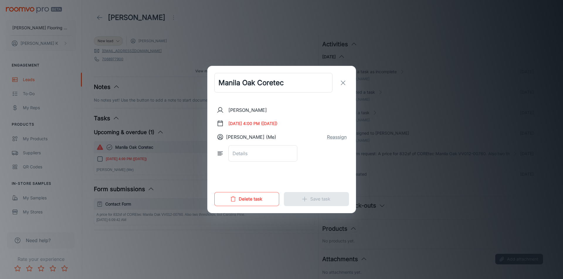
click at [259, 198] on button "Delete task" at bounding box center [246, 199] width 65 height 14
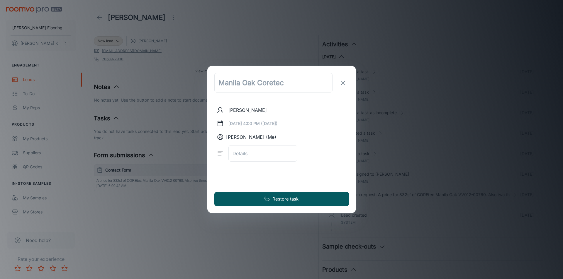
click at [339, 85] on icon "exit" at bounding box center [342, 82] width 7 height 7
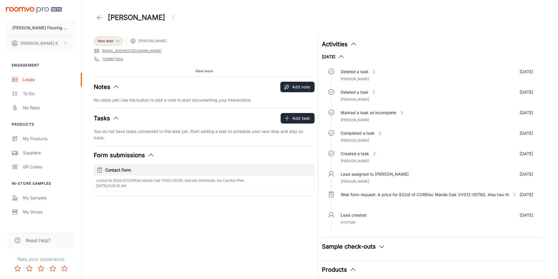
click at [101, 14] on icon at bounding box center [99, 17] width 7 height 7
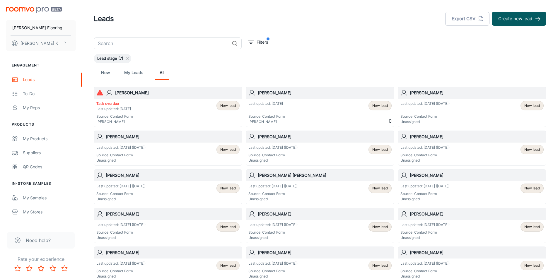
click at [171, 104] on div "Task overdue Last updated: [DATE] Source: Contact Form [PERSON_NAME] New lead" at bounding box center [167, 112] width 143 height 23
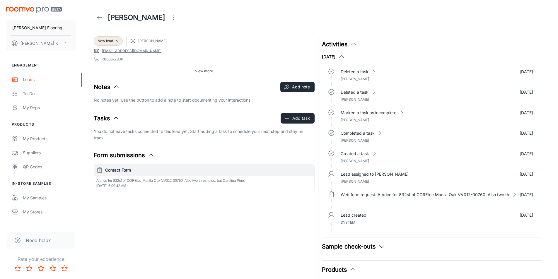
click at [98, 17] on icon at bounding box center [99, 17] width 7 height 7
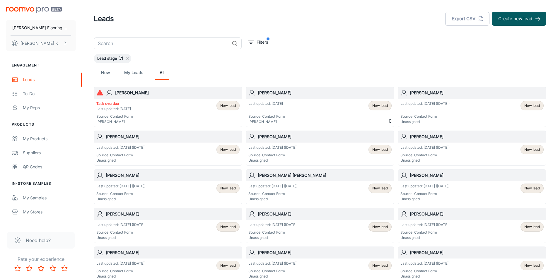
click at [334, 112] on div "Last updated: [DATE] Source: Contact Form [PERSON_NAME] New lead 0" at bounding box center [320, 112] width 143 height 23
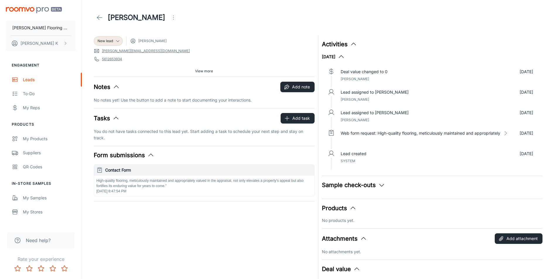
click at [205, 74] on button "View more" at bounding box center [204, 71] width 23 height 9
click at [203, 68] on button "View more" at bounding box center [204, 71] width 23 height 9
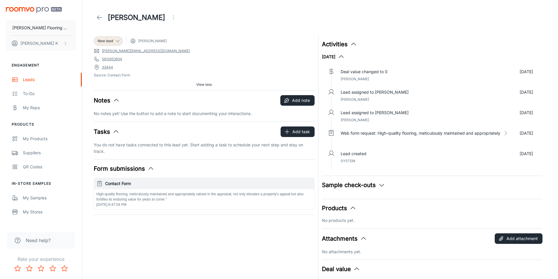
drag, startPoint x: 293, startPoint y: 216, endPoint x: 118, endPoint y: 190, distance: 176.9
click at [118, 190] on div "New lead George Brock reis.adri@yahoo.com 5612653934 33444 Source: Contact Form…" at bounding box center [202, 171] width 225 height 278
drag, startPoint x: 133, startPoint y: 208, endPoint x: 98, endPoint y: 232, distance: 42.7
click at [87, 237] on div "New lead George Brock reis.adri@yahoo.com 5612653934 33444 Source: Contact Form…" at bounding box center [320, 171] width 467 height 278
click at [89, 237] on div "New lead George Brock reis.adri@yahoo.com 5612653934 33444 Source: Contact Form…" at bounding box center [320, 171] width 467 height 278
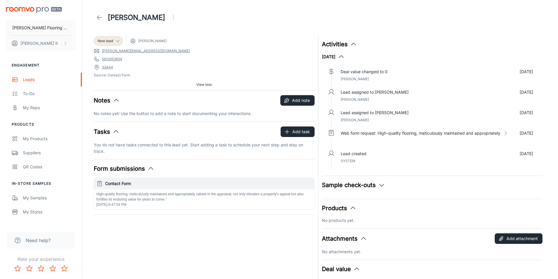
drag, startPoint x: 120, startPoint y: 194, endPoint x: 214, endPoint y: 224, distance: 98.1
click at [214, 224] on div "New lead George Brock reis.adri@yahoo.com 5612653934 33444 Source: Contact Form…" at bounding box center [202, 171] width 225 height 278
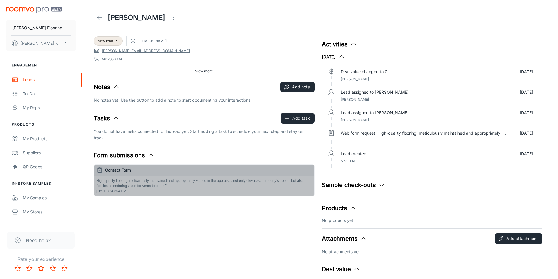
drag, startPoint x: 139, startPoint y: 191, endPoint x: 106, endPoint y: 183, distance: 33.8
click at [106, 183] on div "High-quality flooring, meticulously maintained and appropriately valued in the …" at bounding box center [204, 186] width 220 height 21
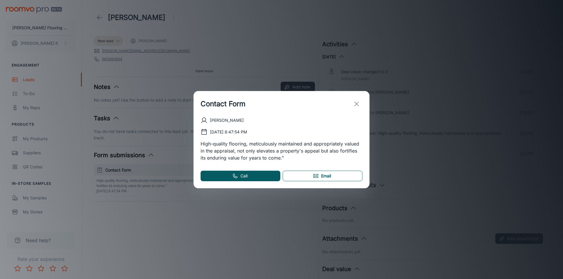
click at [327, 178] on link "Email" at bounding box center [323, 176] width 80 height 11
click at [327, 177] on link "Email" at bounding box center [323, 176] width 80 height 11
click at [356, 103] on icon "exit" at bounding box center [356, 104] width 7 height 7
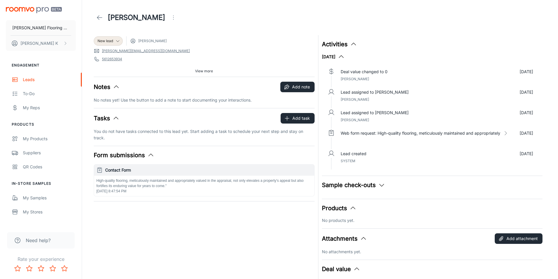
click at [143, 191] on div "High-quality flooring, meticulously maintained and appropriately valued in the …" at bounding box center [204, 186] width 220 height 21
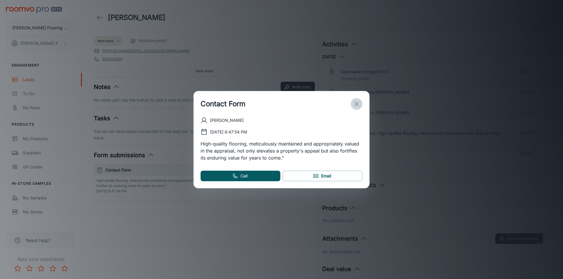
click at [354, 103] on icon "exit" at bounding box center [356, 104] width 7 height 7
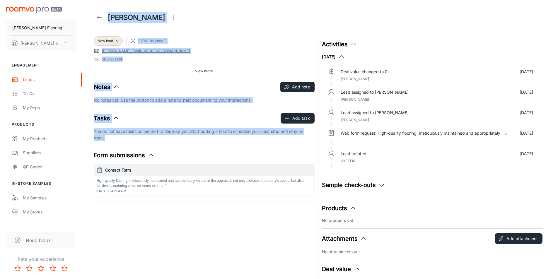
drag, startPoint x: 90, startPoint y: 24, endPoint x: 245, endPoint y: 196, distance: 231.2
click at [245, 196] on div "[PERSON_NAME] New lead [PERSON_NAME] [PERSON_NAME][EMAIL_ADDRESS][DOMAIN_NAME] …" at bounding box center [320, 155] width 467 height 310
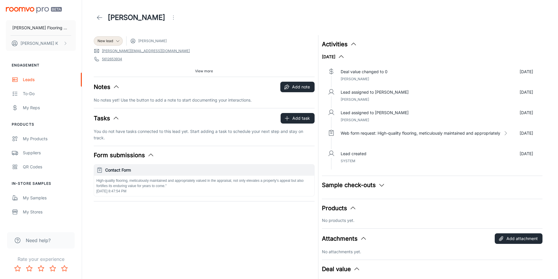
click at [252, 223] on div "New lead [PERSON_NAME] [PERSON_NAME][EMAIL_ADDRESS][DOMAIN_NAME] 5612653934 334…" at bounding box center [202, 171] width 225 height 278
click at [129, 158] on button "Form submissions" at bounding box center [124, 155] width 61 height 9
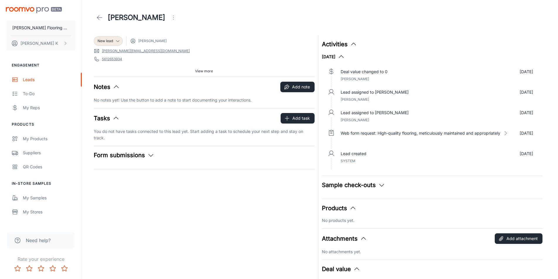
click at [129, 157] on button "Form submissions" at bounding box center [124, 155] width 61 height 9
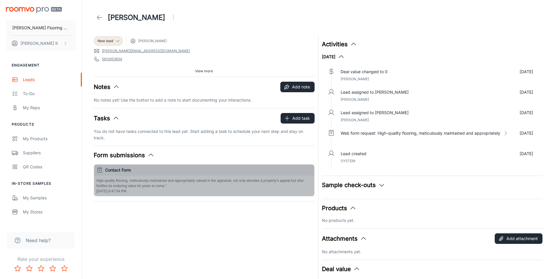
drag, startPoint x: 130, startPoint y: 173, endPoint x: 131, endPoint y: 169, distance: 3.6
click at [131, 169] on h6 "Contact Form" at bounding box center [208, 170] width 207 height 6
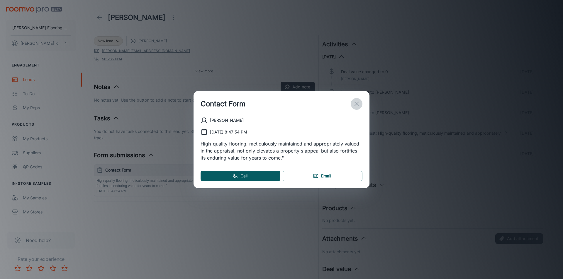
click at [358, 104] on icon "exit" at bounding box center [356, 104] width 7 height 7
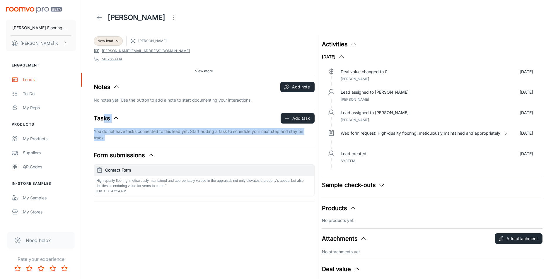
drag, startPoint x: 236, startPoint y: 205, endPoint x: 104, endPoint y: 114, distance: 160.2
click at [104, 114] on div "New lead [PERSON_NAME] [PERSON_NAME][EMAIL_ADDRESS][DOMAIN_NAME] 5612653934 334…" at bounding box center [202, 171] width 225 height 278
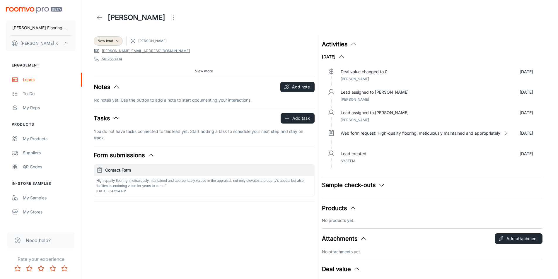
click at [187, 254] on div "New lead [PERSON_NAME] [PERSON_NAME][EMAIL_ADDRESS][DOMAIN_NAME] 5612653934 334…" at bounding box center [202, 171] width 225 height 278
drag, startPoint x: 116, startPoint y: 211, endPoint x: 91, endPoint y: 270, distance: 64.2
click at [115, 211] on div "New lead [PERSON_NAME] [PERSON_NAME][EMAIL_ADDRESS][DOMAIN_NAME] 5612653934 334…" at bounding box center [202, 171] width 225 height 278
click at [198, 71] on span "View more" at bounding box center [204, 71] width 18 height 5
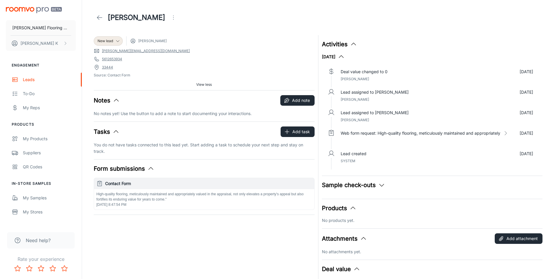
click at [215, 47] on div "New lead [PERSON_NAME] [PERSON_NAME][EMAIL_ADDRESS][DOMAIN_NAME] 5612653934 334…" at bounding box center [204, 62] width 221 height 55
click at [101, 17] on icon at bounding box center [99, 17] width 7 height 7
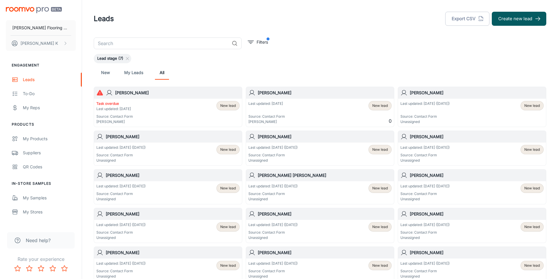
click at [439, 108] on div "Last updated: Aug 9 (2 days ago) Source: Contact Form Unassigned" at bounding box center [425, 112] width 49 height 23
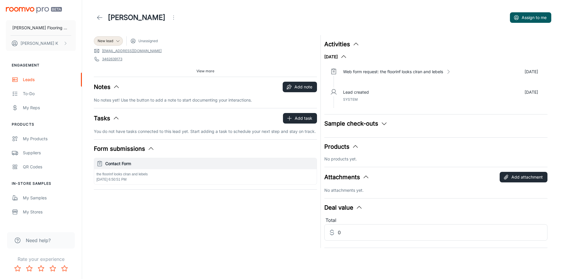
click at [203, 71] on span "View more" at bounding box center [205, 71] width 18 height 5
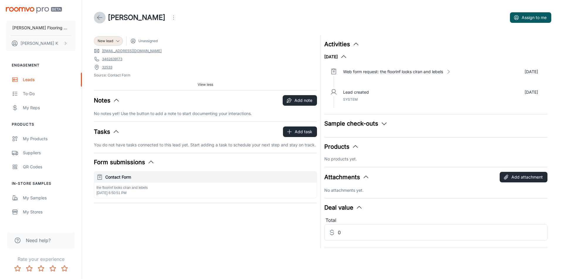
click at [98, 16] on icon at bounding box center [99, 17] width 7 height 7
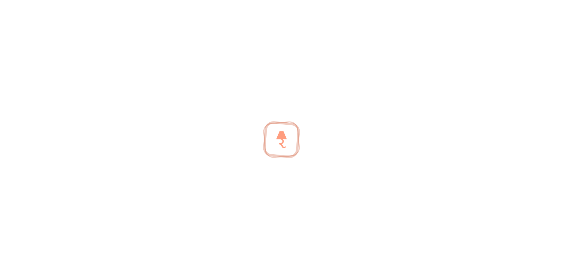
click at [98, 16] on div at bounding box center [281, 139] width 563 height 279
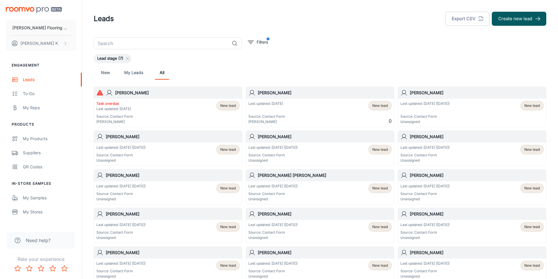
click at [154, 142] on div "[PERSON_NAME]" at bounding box center [168, 137] width 148 height 12
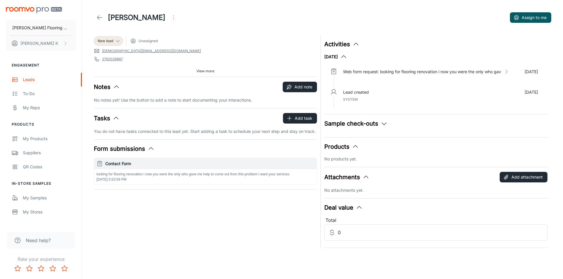
click at [205, 74] on span "View more" at bounding box center [205, 71] width 18 height 5
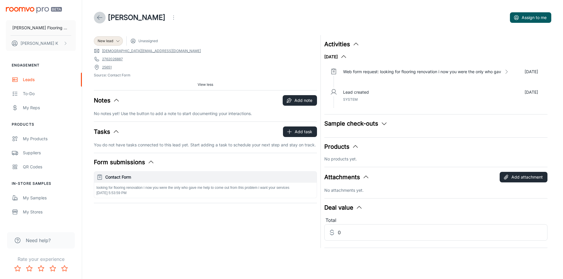
click at [100, 16] on icon at bounding box center [99, 17] width 7 height 7
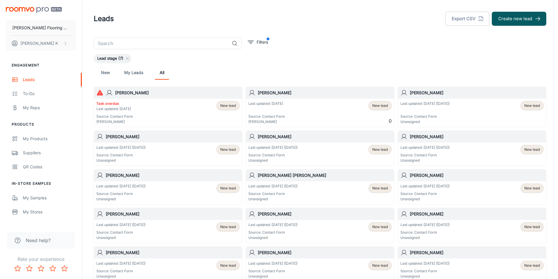
click at [132, 152] on div "Last updated: Aug 9 (2 days ago) Source: Contact Form Unassigned" at bounding box center [120, 154] width 49 height 18
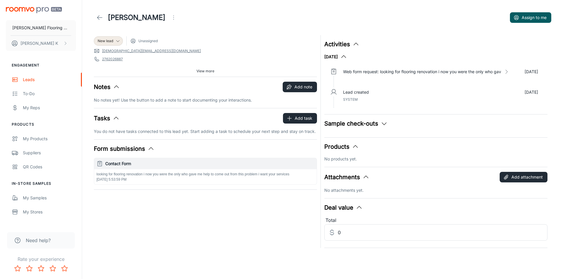
click at [102, 16] on icon at bounding box center [99, 17] width 7 height 7
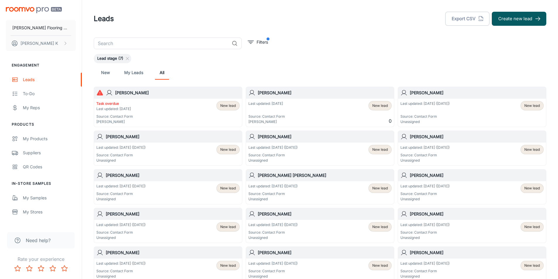
click at [281, 151] on div "Last updated: Aug 9 (2 days ago) Source: Contact Form Unassigned" at bounding box center [273, 154] width 49 height 18
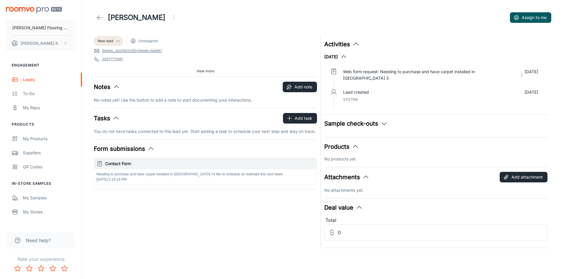
click at [201, 69] on span "View more" at bounding box center [205, 71] width 18 height 5
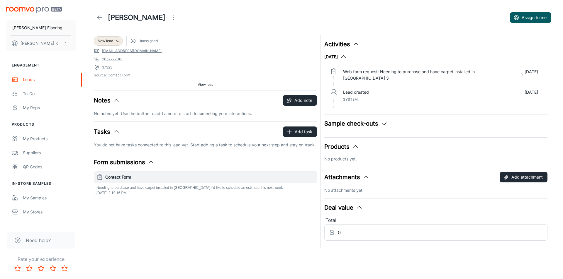
drag, startPoint x: 546, startPoint y: 0, endPoint x: 438, endPoint y: 47, distance: 118.1
click at [438, 47] on div "Activities" at bounding box center [435, 44] width 223 height 9
click at [176, 21] on div "Lisa Pearce Assign to me" at bounding box center [322, 18] width 457 height 12
click at [97, 19] on icon at bounding box center [99, 17] width 7 height 7
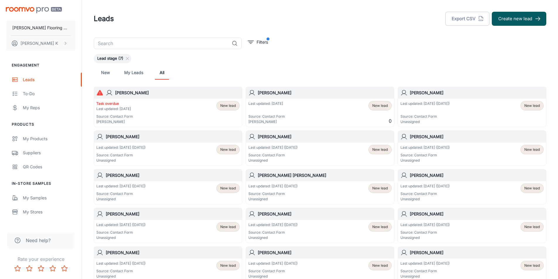
click at [422, 142] on div "[PERSON_NAME]" at bounding box center [472, 137] width 148 height 12
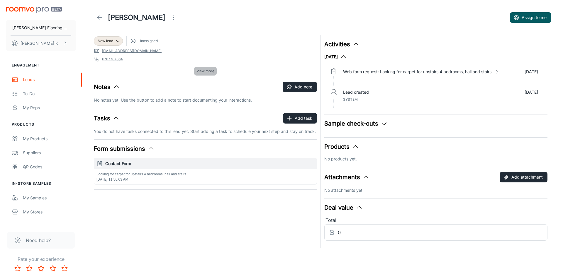
click at [196, 71] on span "View more" at bounding box center [205, 71] width 18 height 5
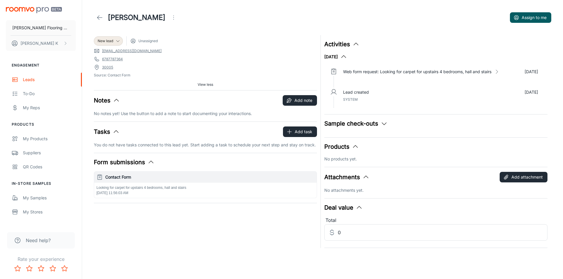
click at [98, 18] on icon at bounding box center [99, 17] width 7 height 7
